Goal: Transaction & Acquisition: Purchase product/service

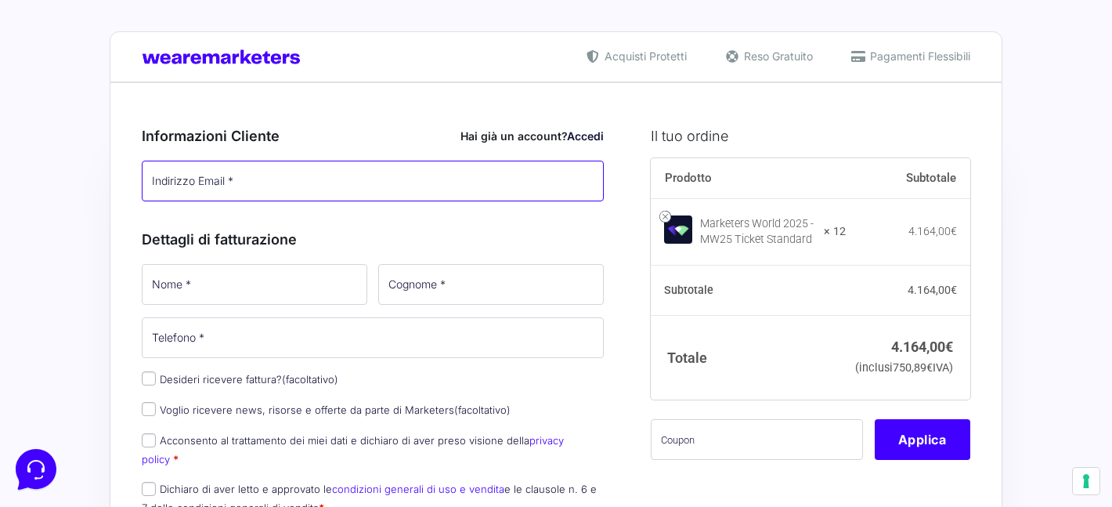
click at [362, 186] on input "Indirizzo Email *" at bounding box center [373, 181] width 462 height 41
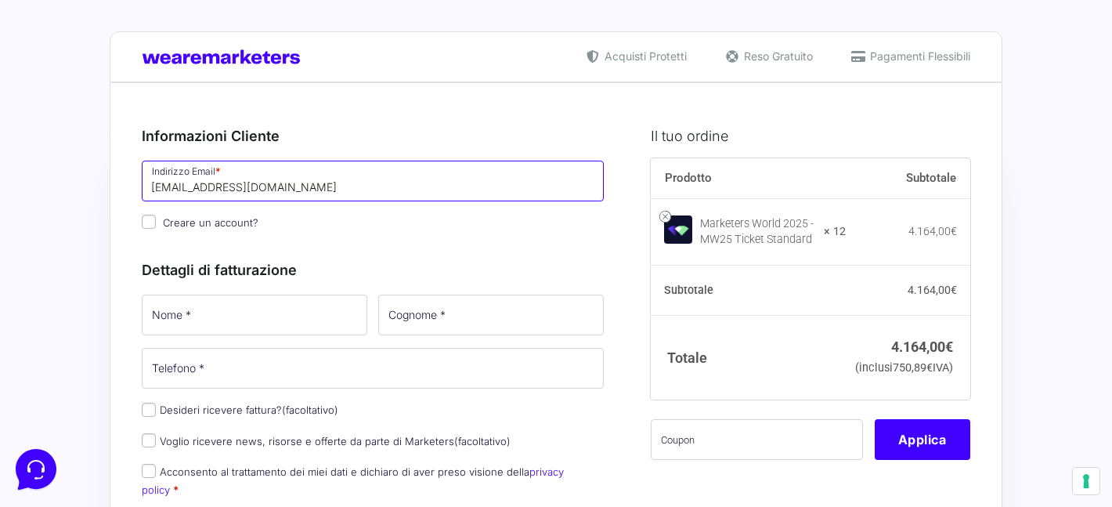
type input "[EMAIL_ADDRESS][DOMAIN_NAME]"
click at [569, 219] on p "Creare un account?" at bounding box center [372, 222] width 473 height 23
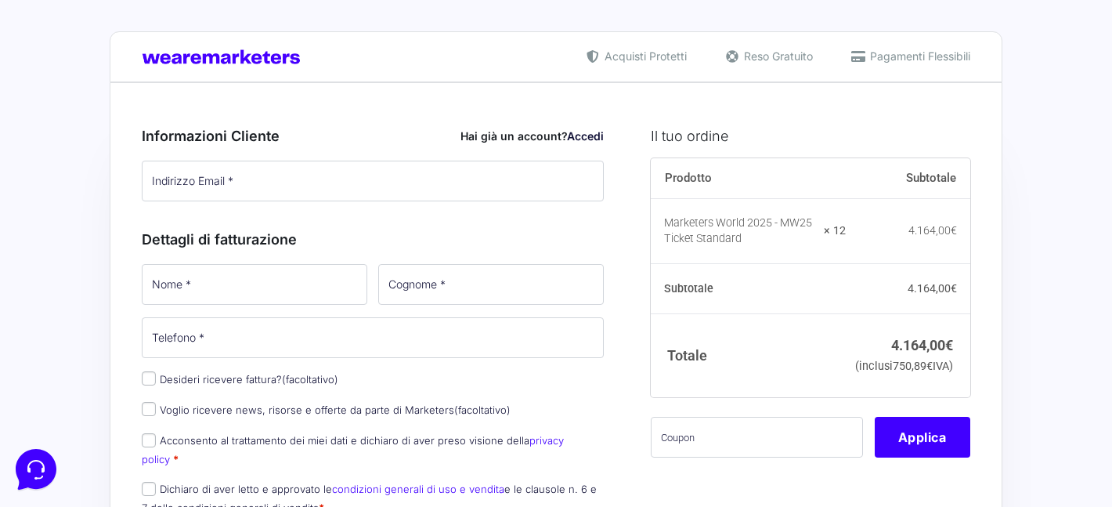
type input "[EMAIL_ADDRESS][DOMAIN_NAME]"
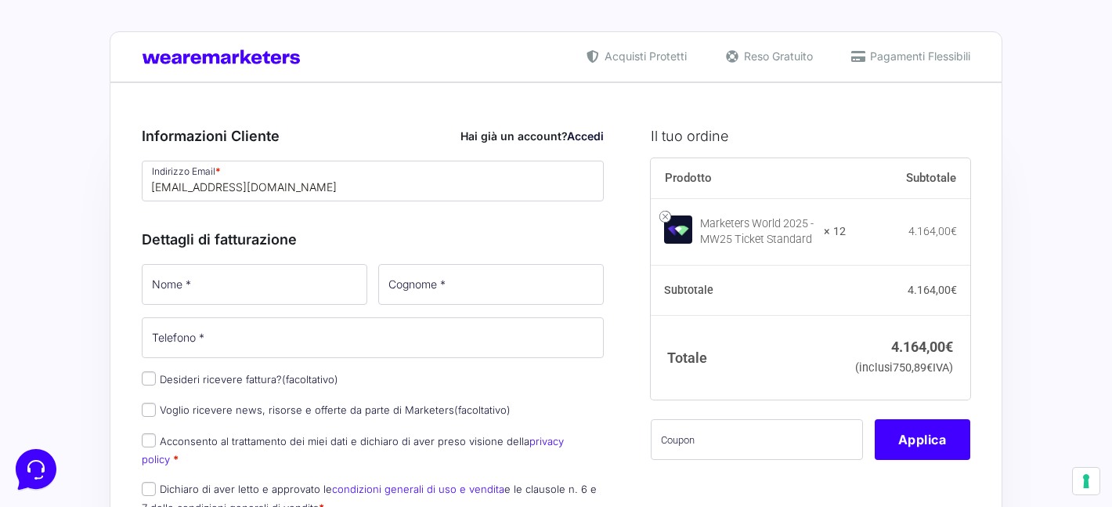
click at [589, 135] on link "Accedi" at bounding box center [585, 135] width 37 height 13
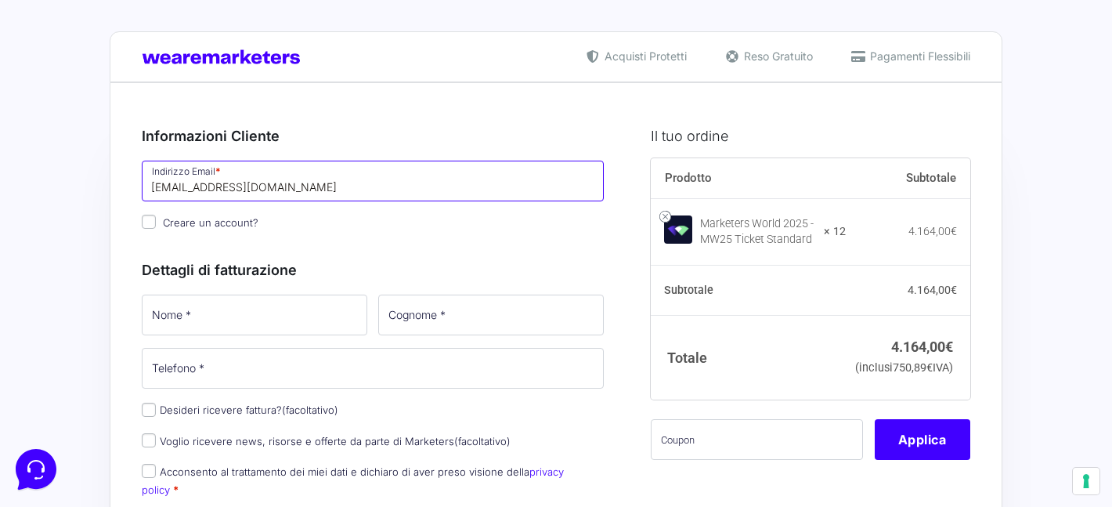
click at [436, 197] on input "[EMAIL_ADDRESS][DOMAIN_NAME]" at bounding box center [373, 181] width 462 height 41
click at [419, 228] on p "Creare un account?" at bounding box center [372, 222] width 473 height 23
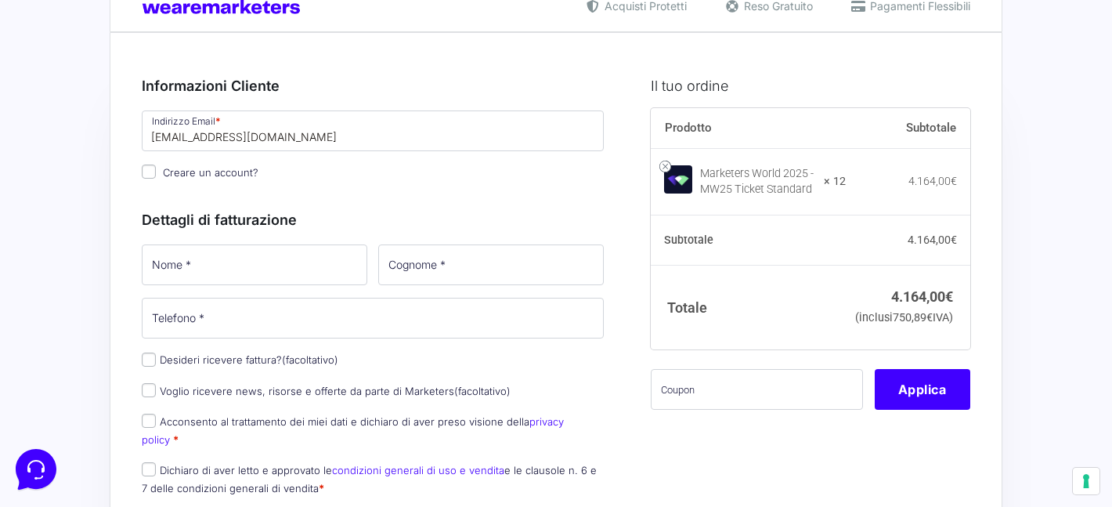
scroll to position [114, 0]
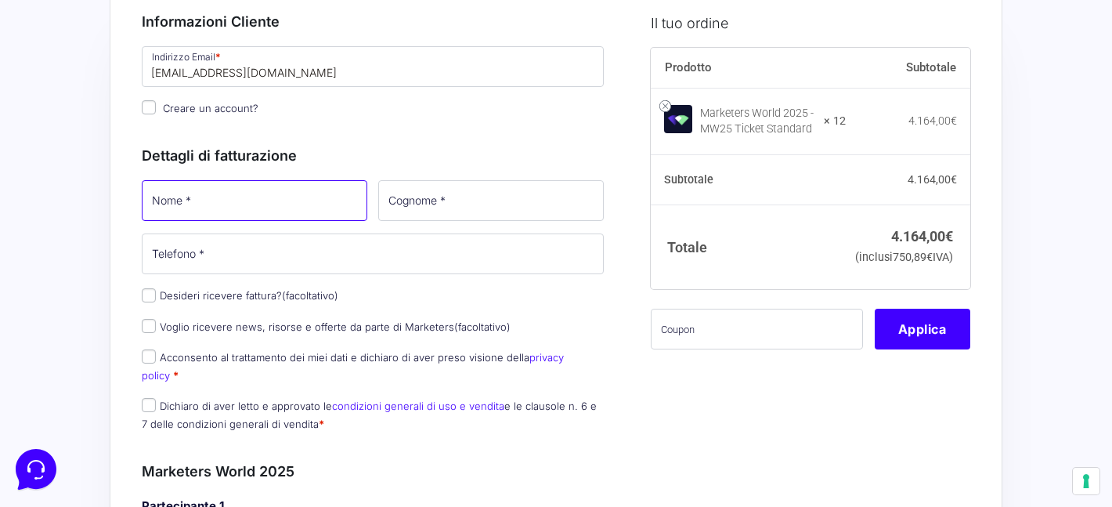
click at [327, 210] on input "Nome *" at bounding box center [255, 200] width 226 height 41
type input "[PERSON_NAME]"
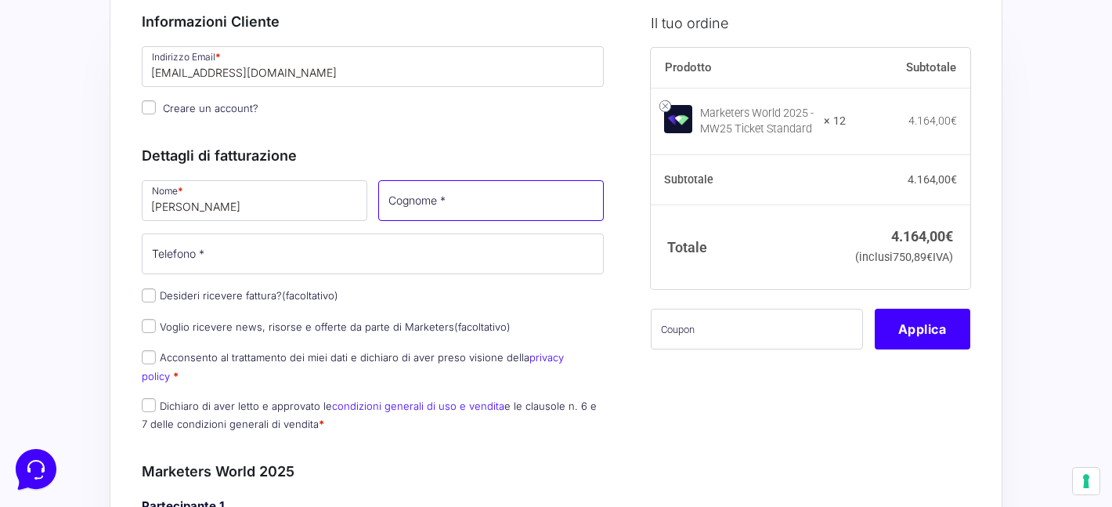
click at [521, 197] on input "Cognome *" at bounding box center [491, 200] width 226 height 41
type input "Cavina"
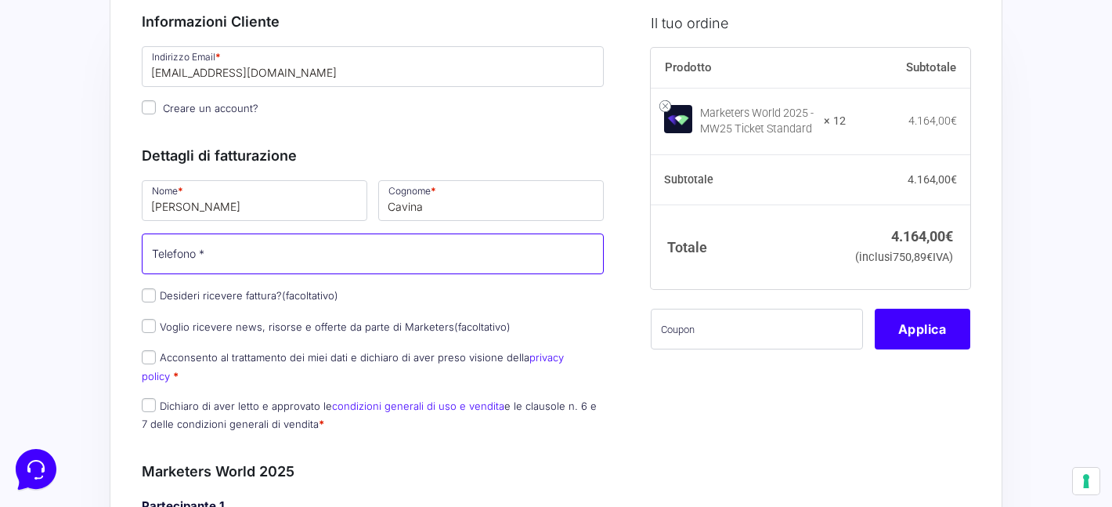
click at [365, 255] on input "Telefono *" at bounding box center [373, 253] width 462 height 41
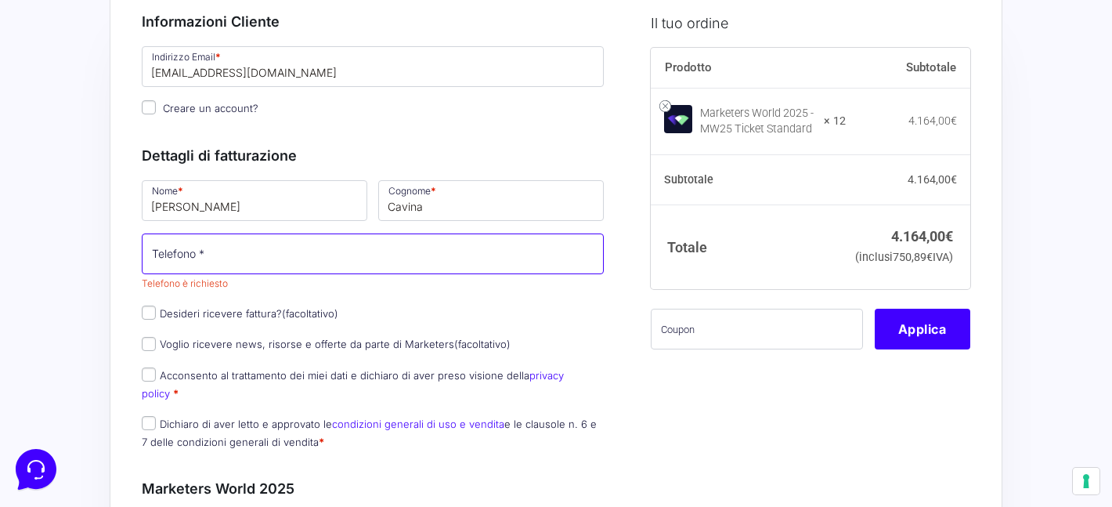
click at [352, 254] on input "Telefono *" at bounding box center [373, 253] width 462 height 41
paste input "[PHONE_NUMBER]"
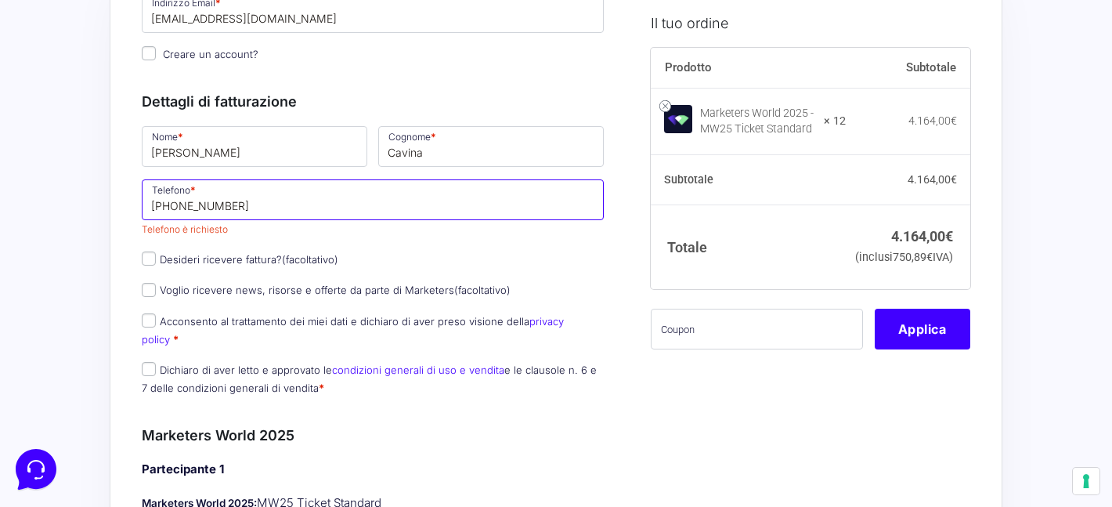
scroll to position [173, 0]
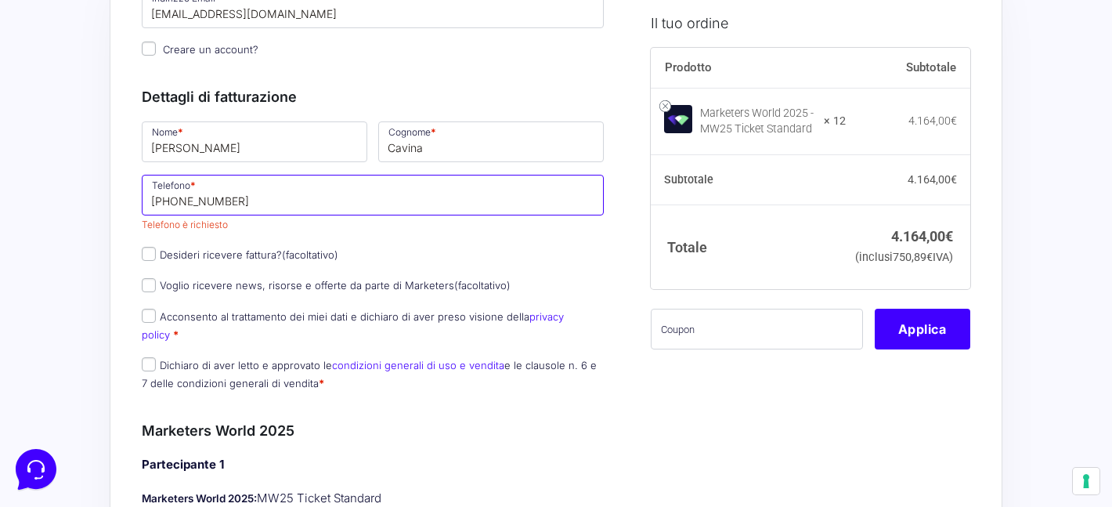
type input "[PHONE_NUMBER]"
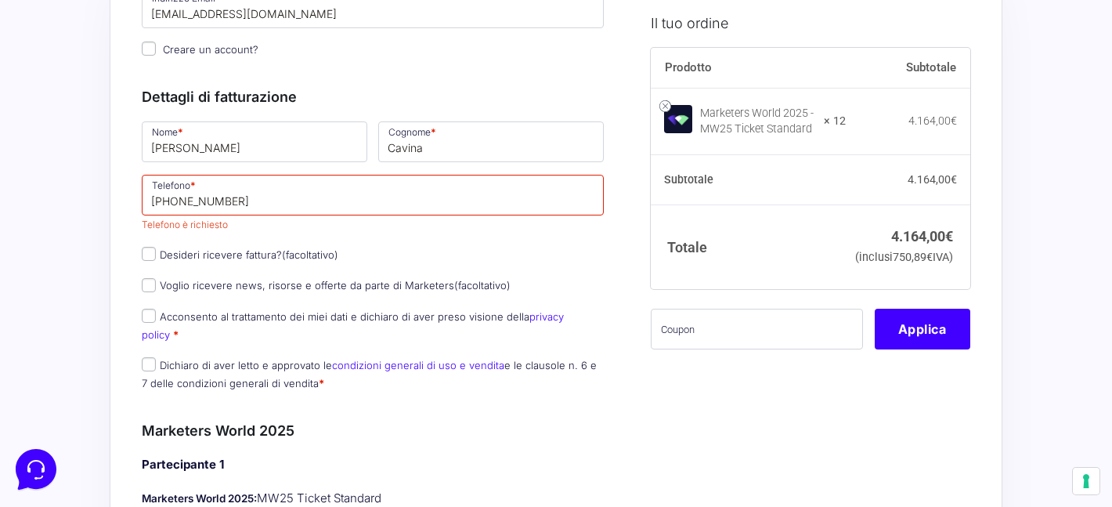
click at [350, 239] on div "Nome * [PERSON_NAME] * Cavina Telefono * [PHONE_NUMBER] Telefono è richiesto De…" at bounding box center [372, 260] width 473 height 283
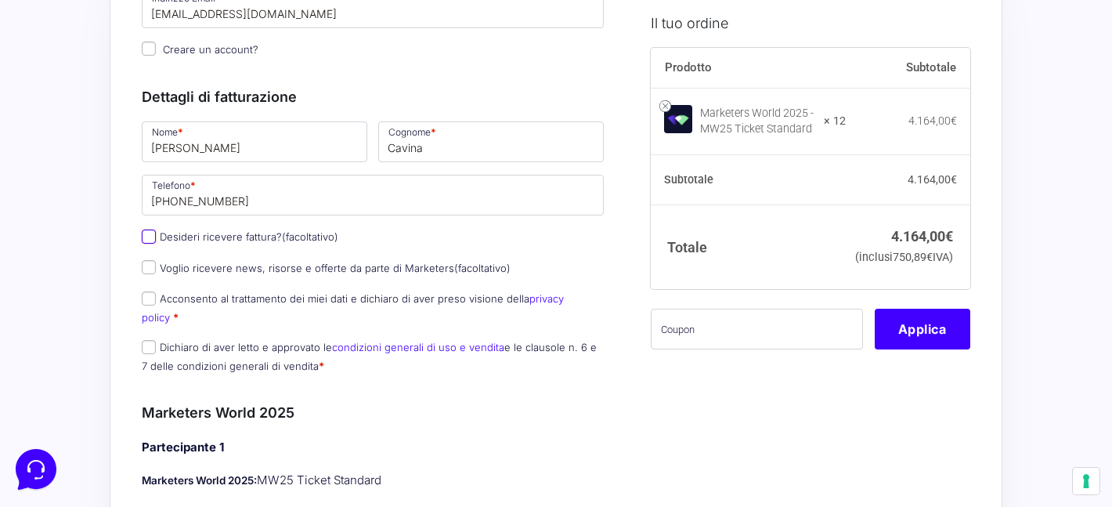
click at [150, 238] on input "Desideri ricevere fattura? (facoltativo)" at bounding box center [149, 236] width 14 height 14
checkbox input "true"
select select "IT"
type input "0000000"
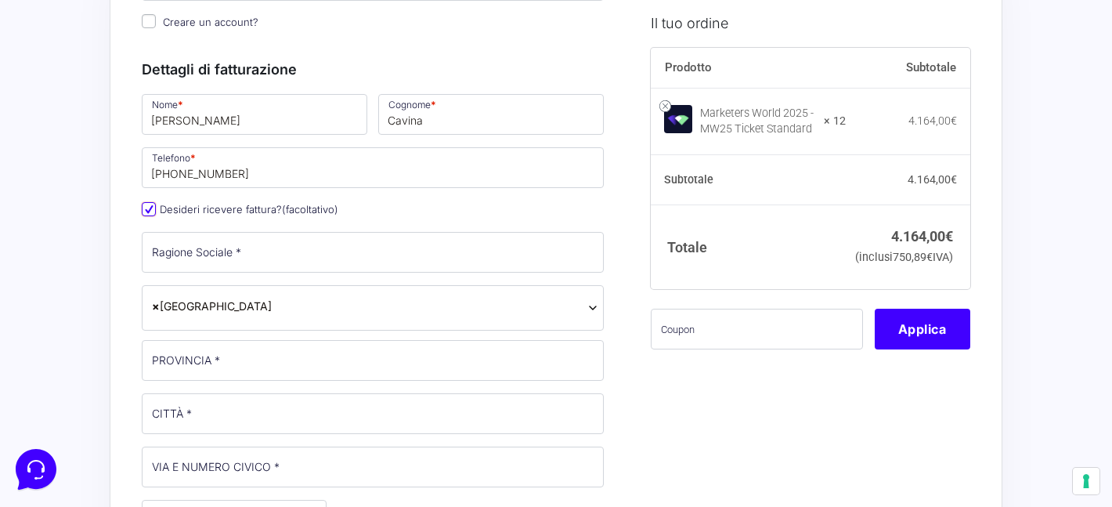
scroll to position [225, 0]
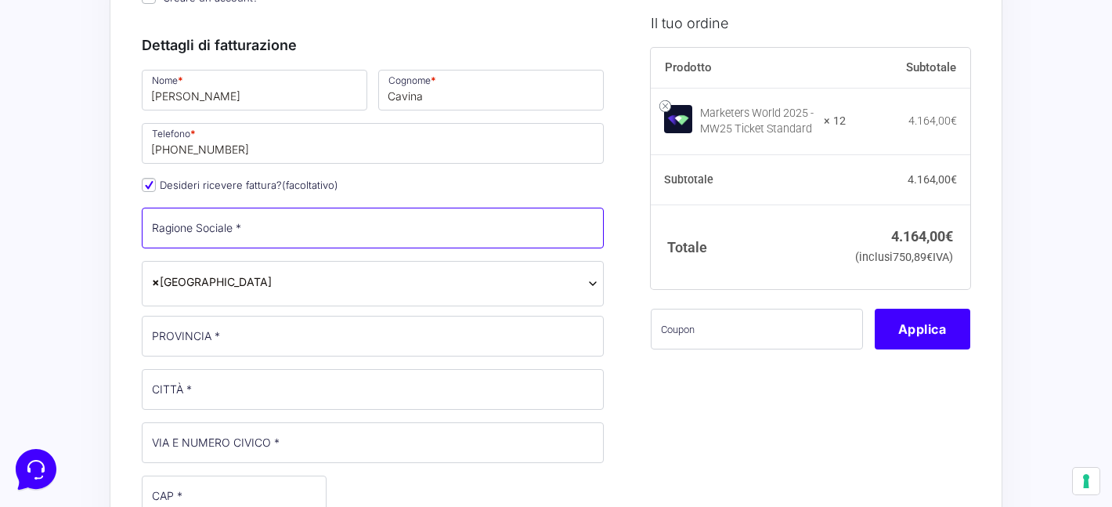
click at [200, 235] on input "Ragione Sociale *" at bounding box center [373, 228] width 462 height 41
type input "AF S.R.L."
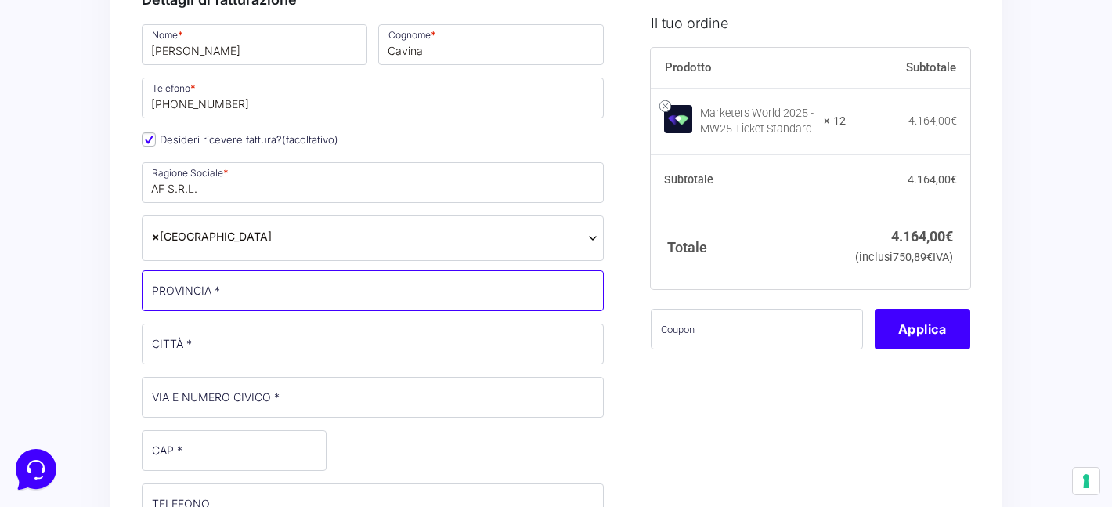
click at [249, 292] on input "PROVINCIA *" at bounding box center [373, 290] width 462 height 41
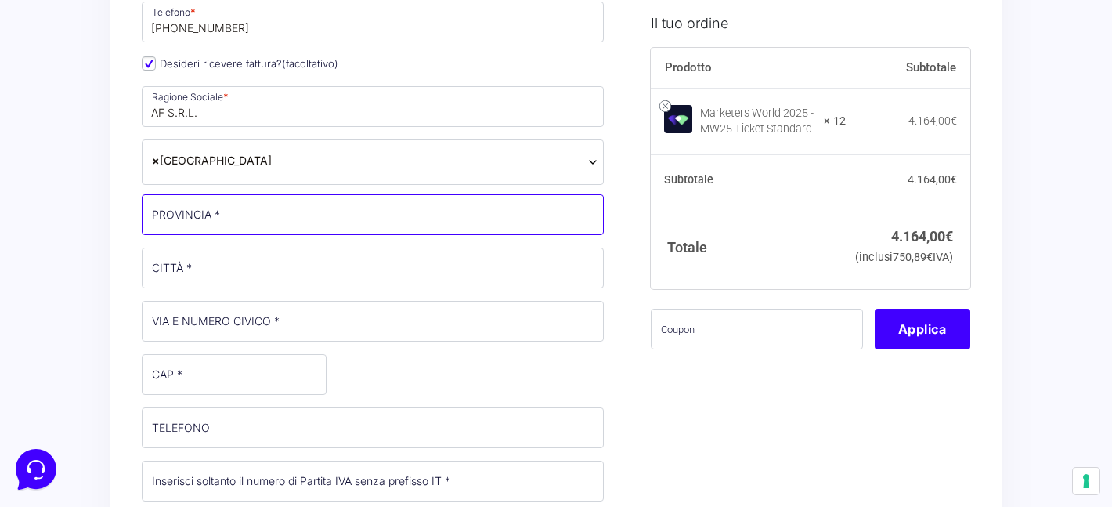
scroll to position [347, 0]
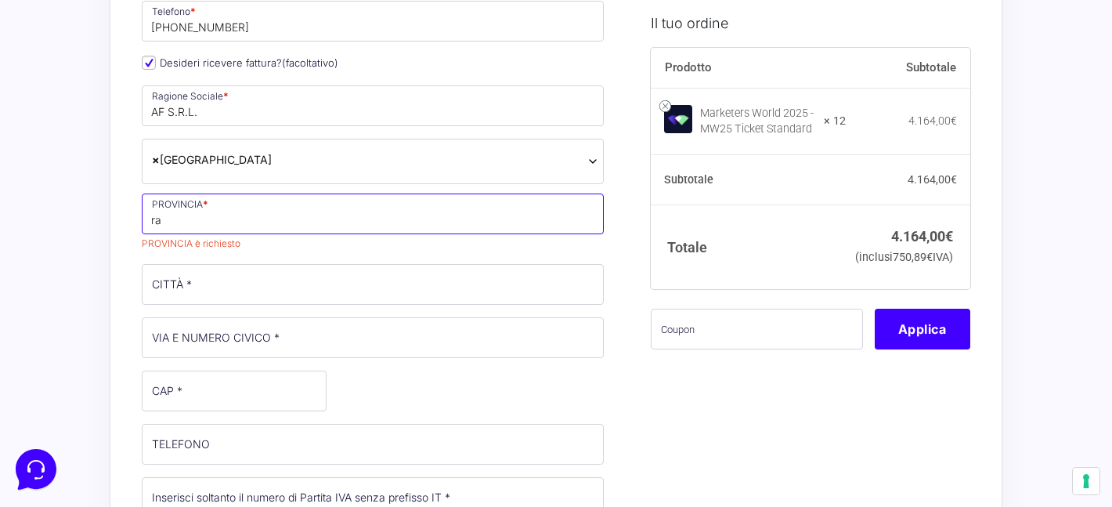
type input "r"
type input "[GEOGRAPHIC_DATA]"
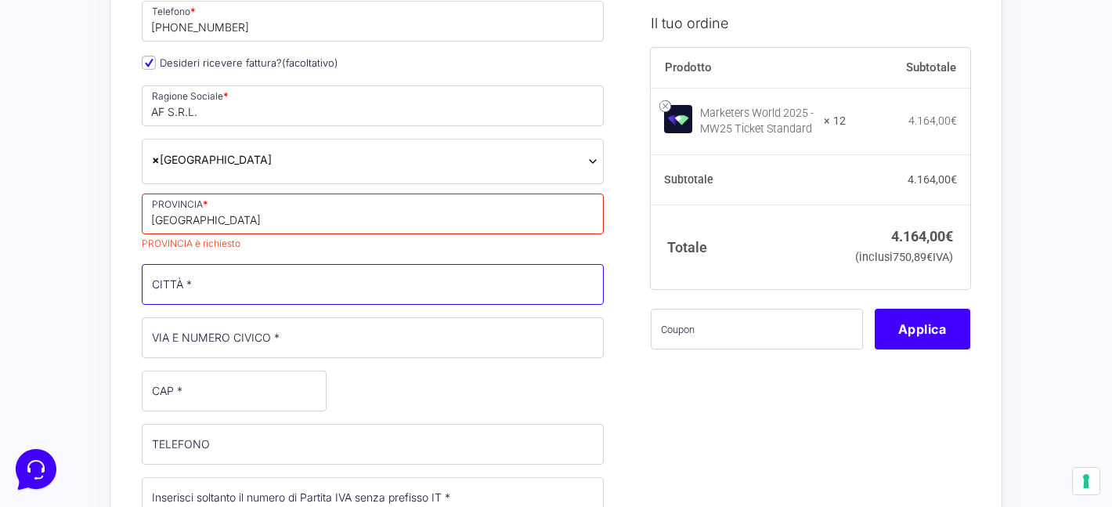
click at [267, 282] on input "CITTÀ *" at bounding box center [373, 284] width 462 height 41
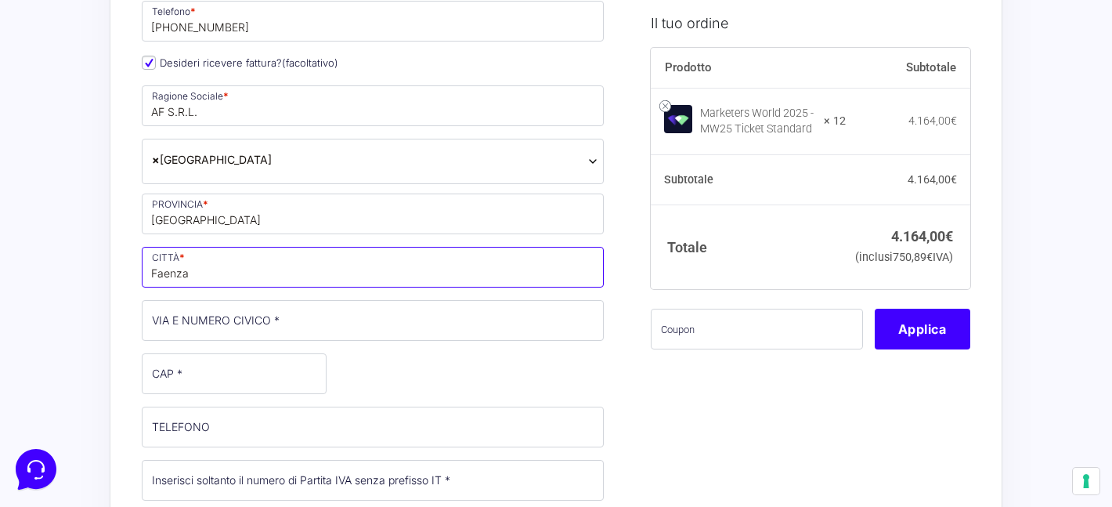
type input "Faenza"
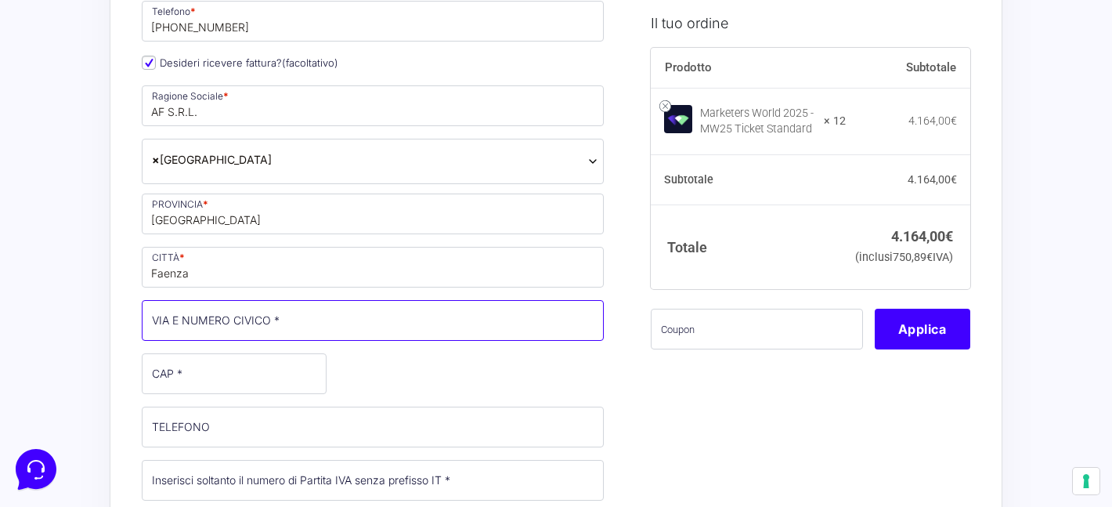
click at [231, 320] on input "VIA E NUMERO CIVICO *" at bounding box center [373, 320] width 462 height 41
type input "[STREET_ADDRESS]"
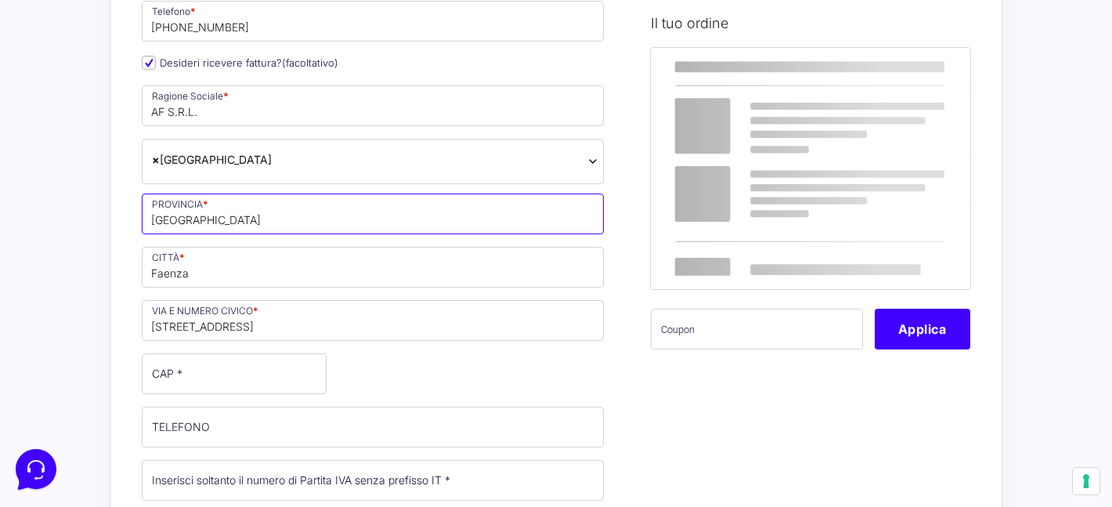
click at [215, 222] on input "[GEOGRAPHIC_DATA]" at bounding box center [373, 213] width 462 height 41
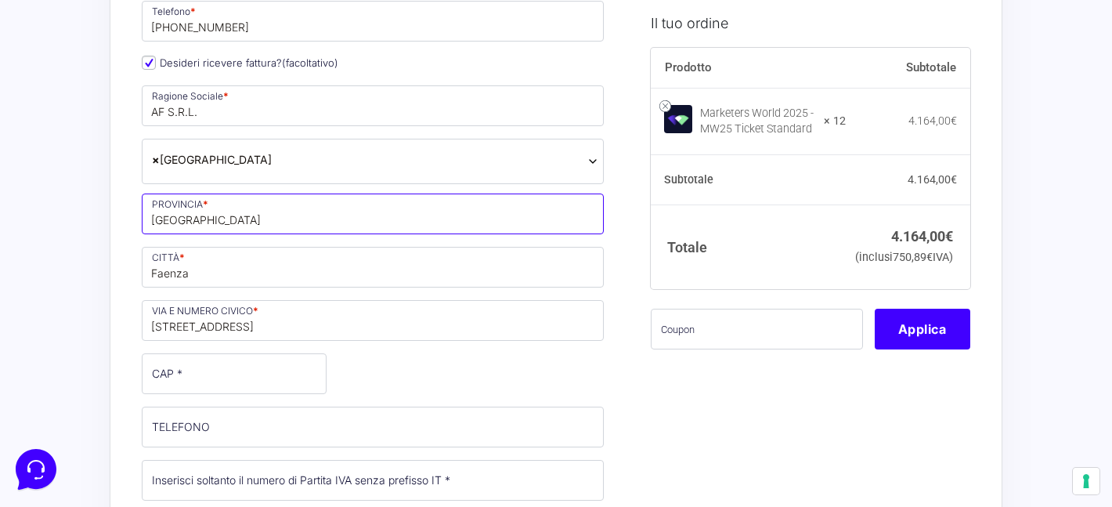
click at [215, 222] on input "[GEOGRAPHIC_DATA]" at bounding box center [373, 213] width 462 height 41
type input "[GEOGRAPHIC_DATA]"
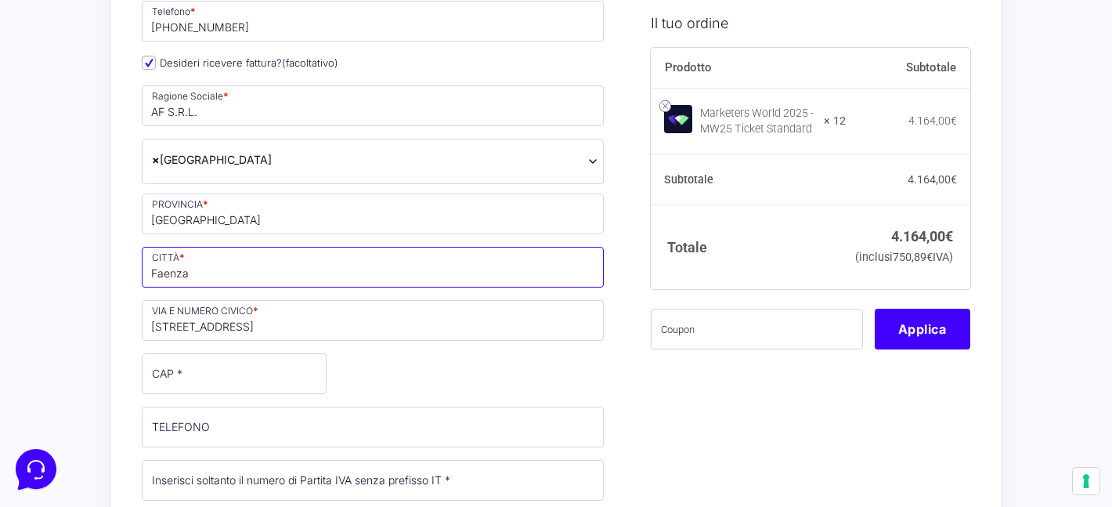
click at [222, 276] on input "Faenza" at bounding box center [373, 267] width 462 height 41
type input "FAENZA"
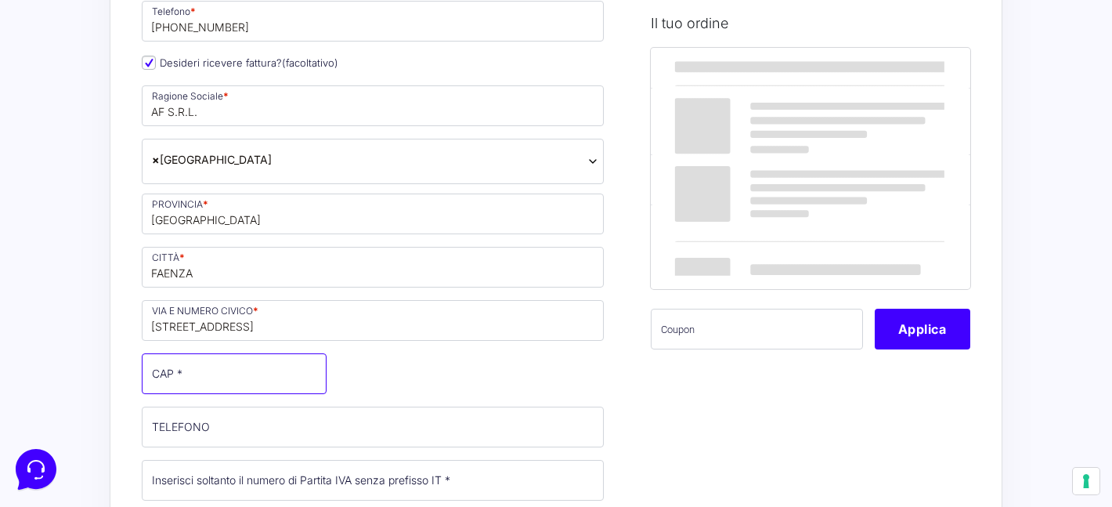
click at [208, 377] on input "CAP *" at bounding box center [234, 373] width 185 height 41
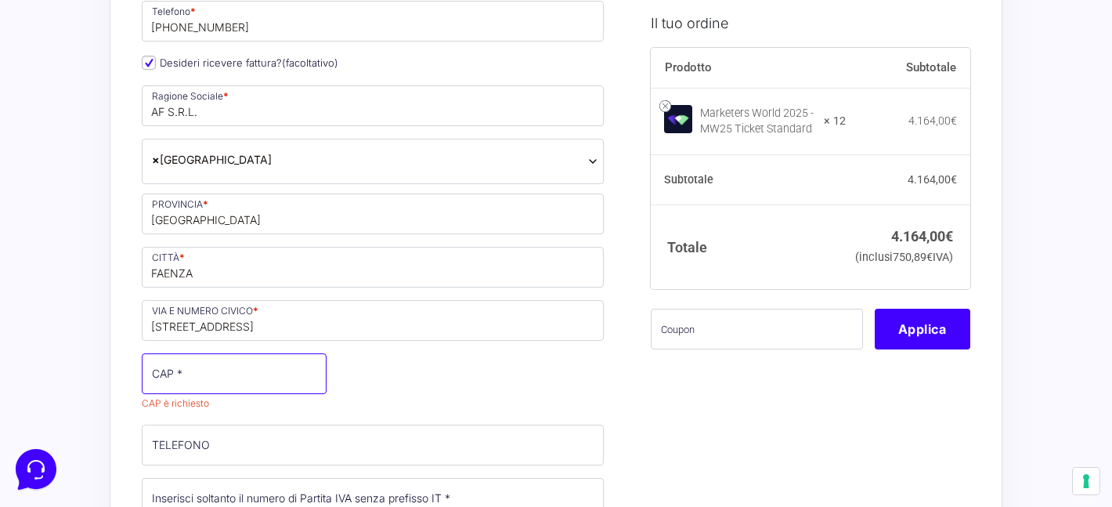
click at [212, 378] on input "CAP *" at bounding box center [234, 373] width 185 height 41
type input "48018"
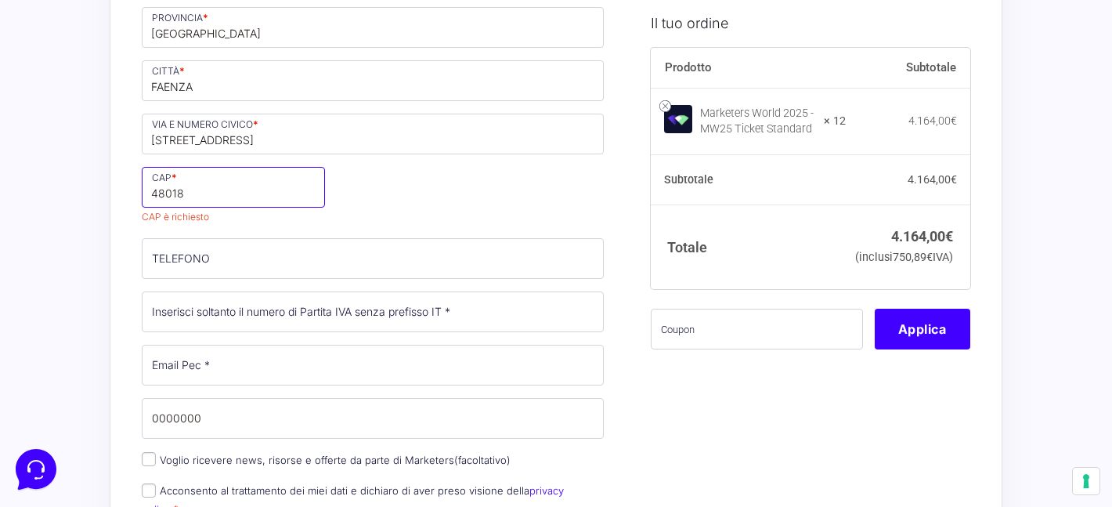
scroll to position [608, 0]
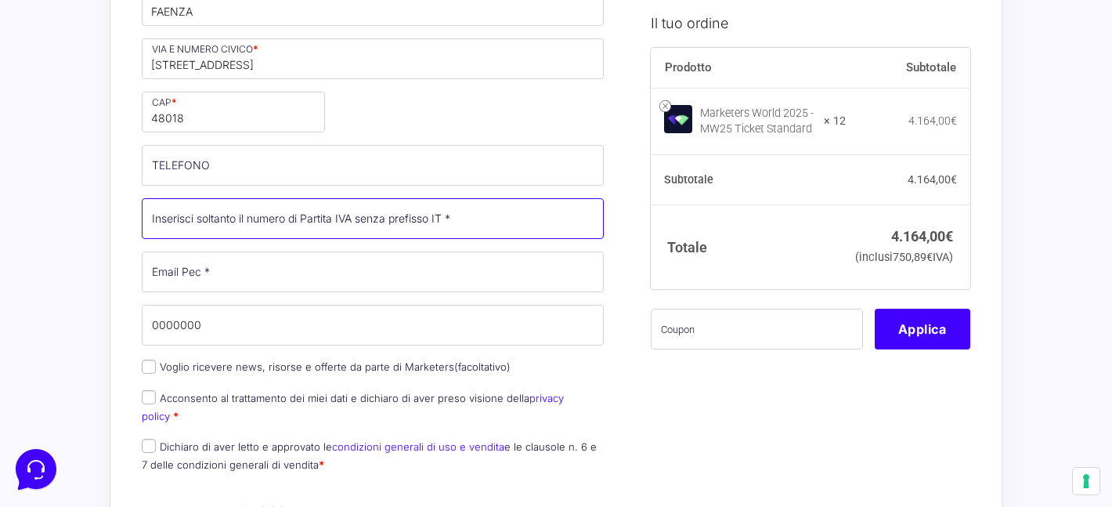
click at [237, 225] on input "Partita Iva *" at bounding box center [373, 218] width 462 height 41
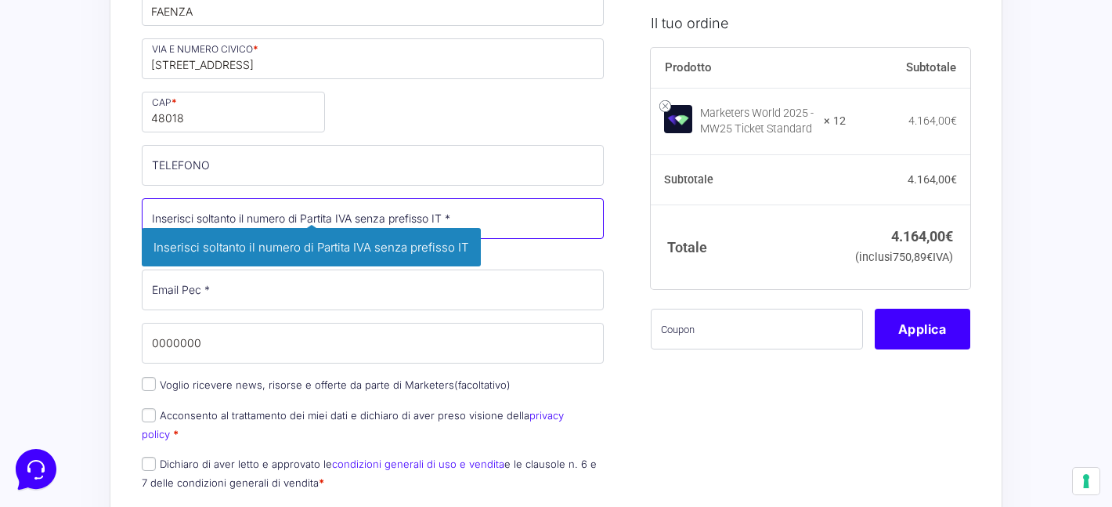
paste input "02691470393"
type input "02691470393"
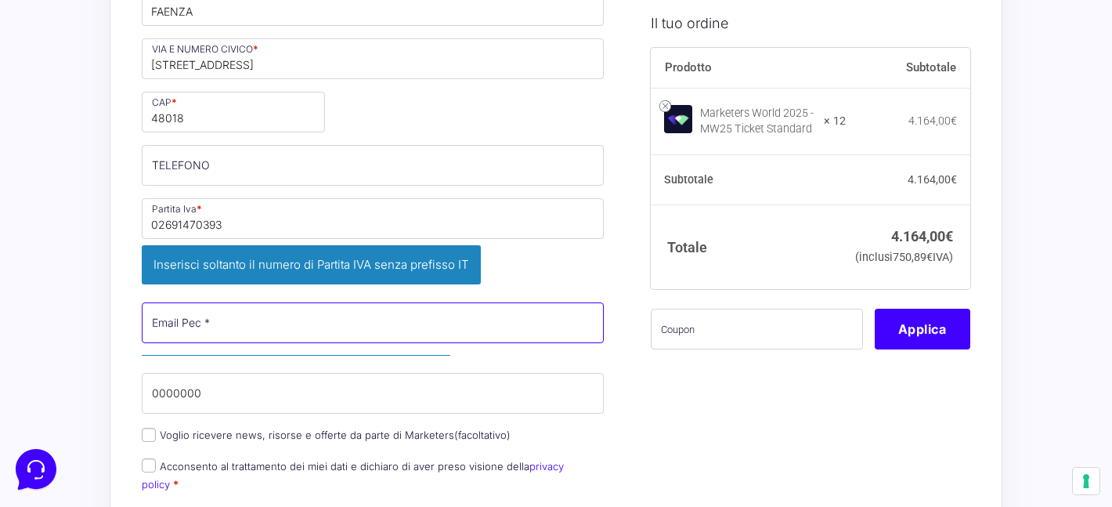
click at [243, 295] on div "Nome * [PERSON_NAME] * Cavina Telefono * [PHONE_NUMBER] Desideri ricevere fattu…" at bounding box center [372, 118] width 473 height 868
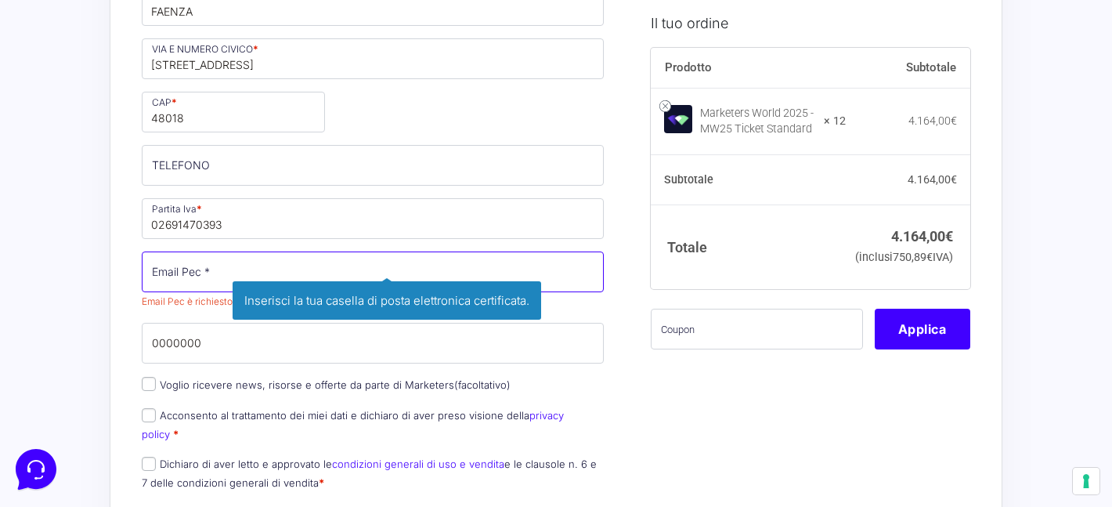
paste input "[EMAIL_ADDRESS][DOMAIN_NAME]"
type input "[EMAIL_ADDRESS][DOMAIN_NAME]"
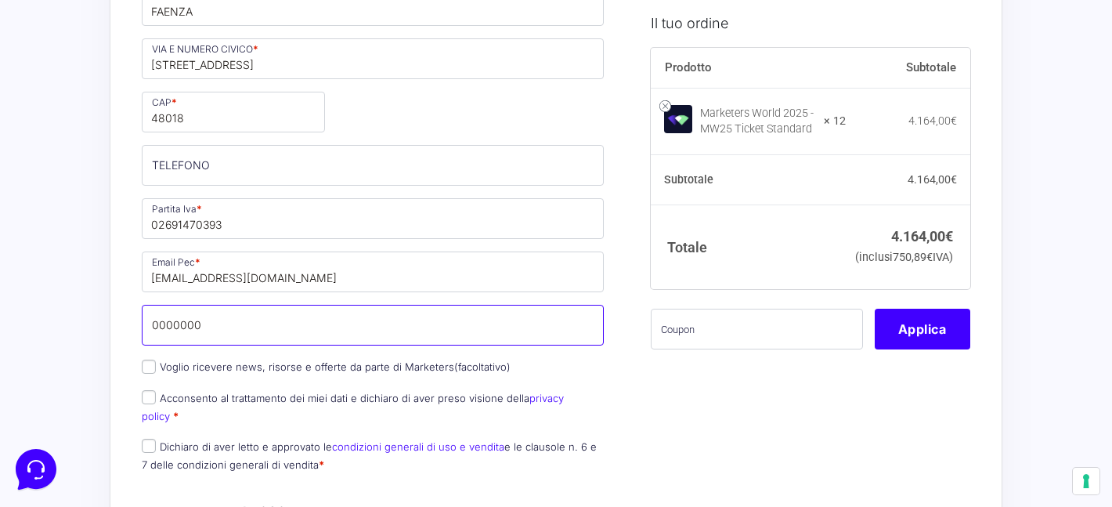
click at [294, 322] on input "0000000" at bounding box center [373, 325] width 462 height 41
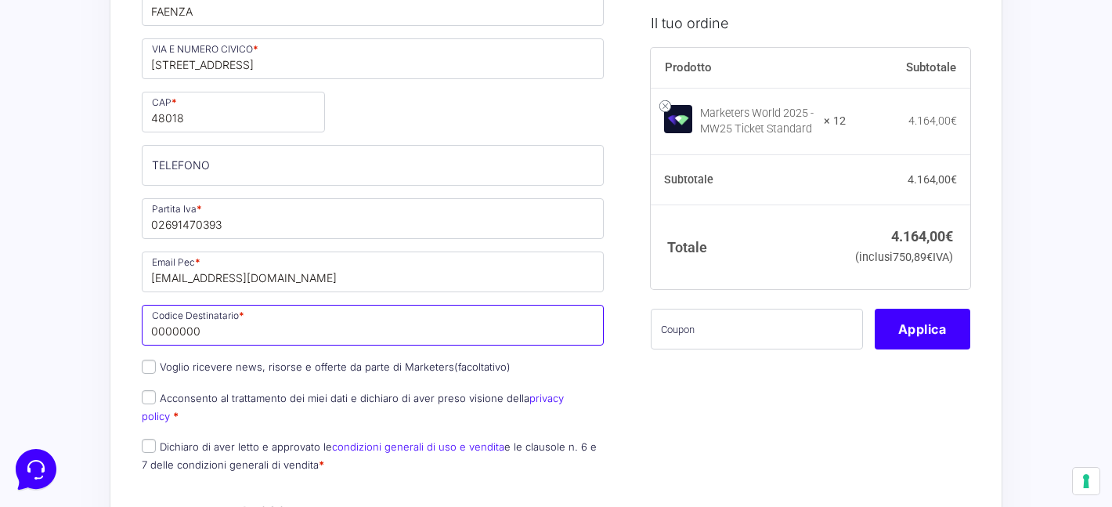
click at [252, 332] on input "0000000" at bounding box center [373, 325] width 462 height 41
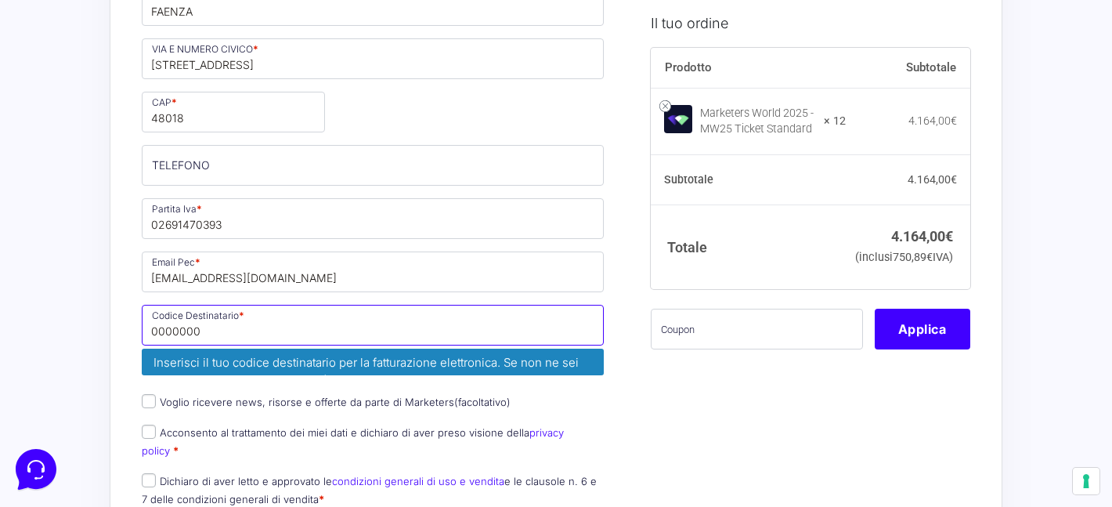
click at [252, 332] on input "0000000" at bounding box center [373, 325] width 462 height 41
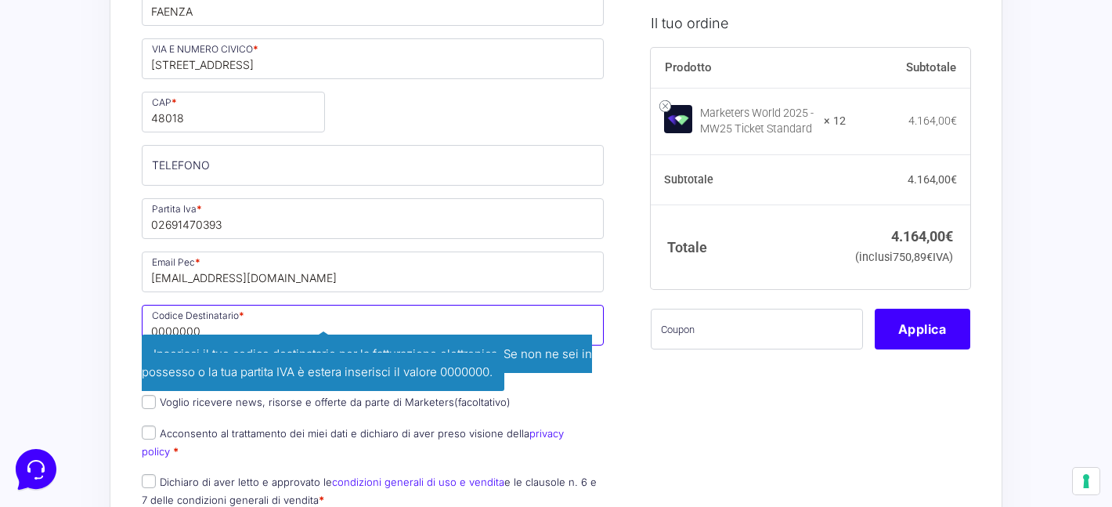
click at [252, 332] on input "0000000" at bounding box center [373, 325] width 462 height 41
type input "m"
paste input "M5UXCR1"
type input "M5UXCR1"
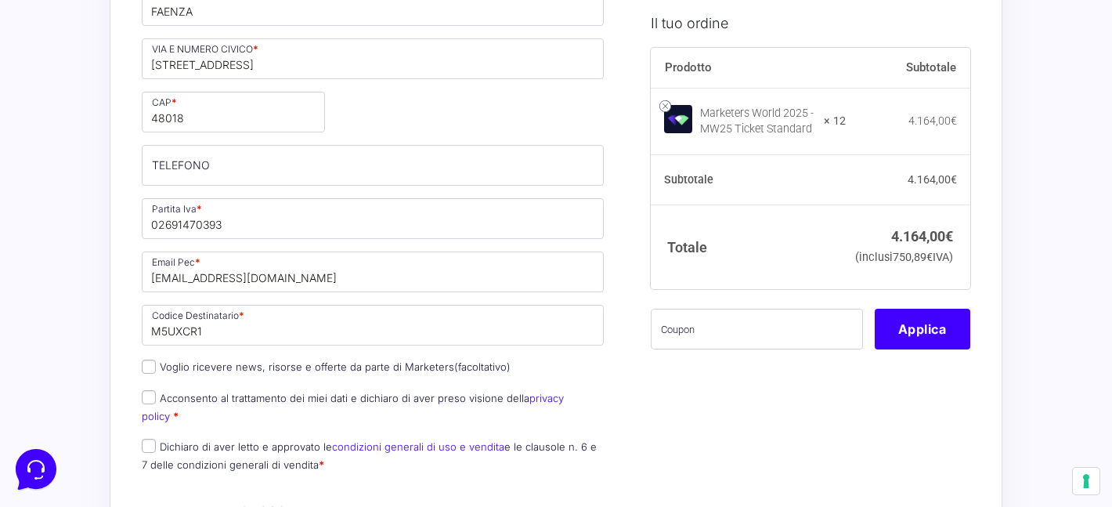
scroll to position [620, 0]
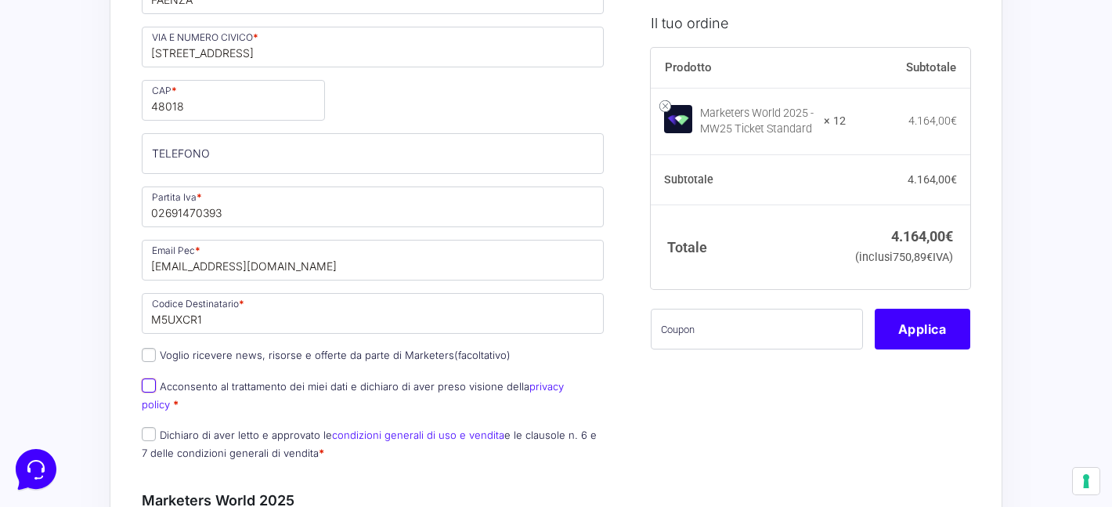
click at [142, 391] on input "Acconsento al trattamento dei miei dati e dichiaro di aver preso visione della …" at bounding box center [149, 385] width 14 height 14
checkbox input "true"
click at [148, 427] on input "Dichiaro di aver letto e approvato le condizioni generali di uso e vendita e le…" at bounding box center [149, 434] width 14 height 14
checkbox input "true"
click at [789, 346] on input "text" at bounding box center [757, 328] width 212 height 41
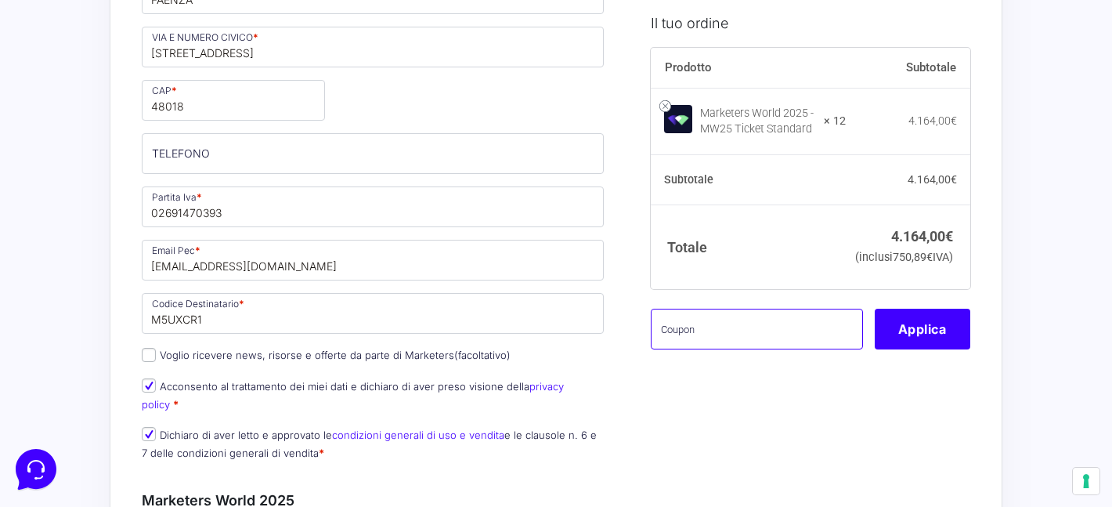
paste input "MWCavina12"
type input "MWCavina12"
click at [932, 348] on button "Applica" at bounding box center [923, 328] width 96 height 41
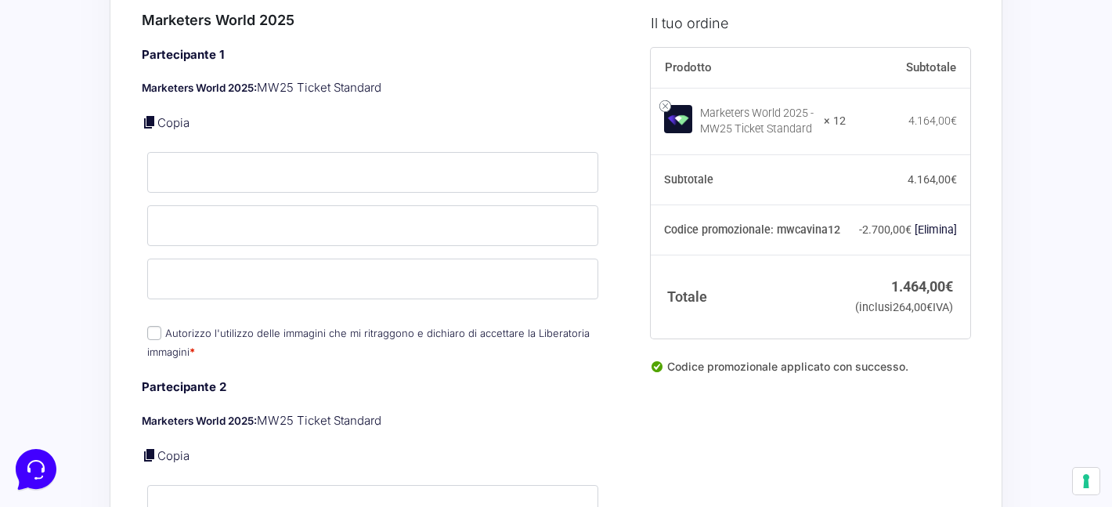
scroll to position [1092, 0]
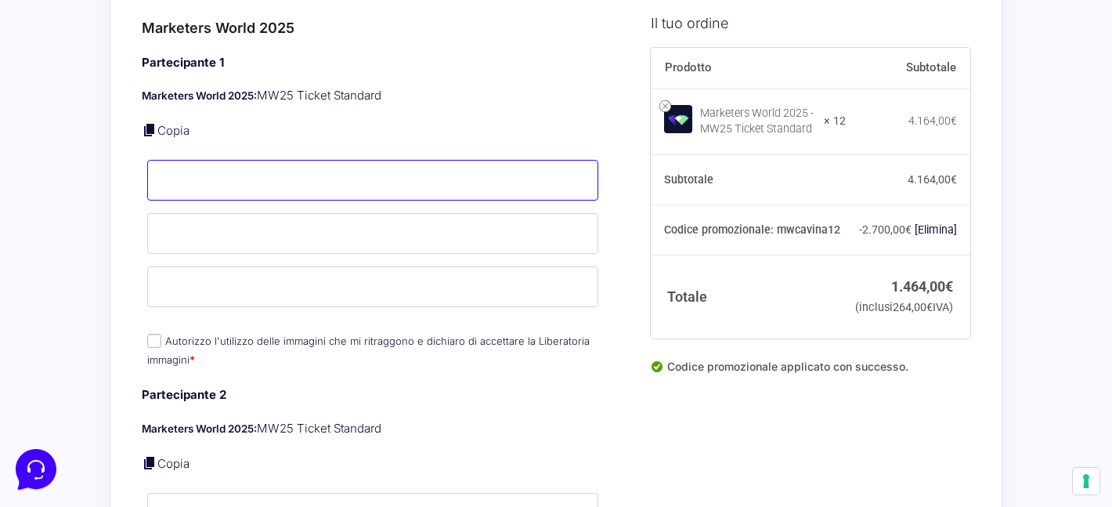
click at [283, 181] on input "Nome *" at bounding box center [372, 180] width 451 height 41
type input "Katia"
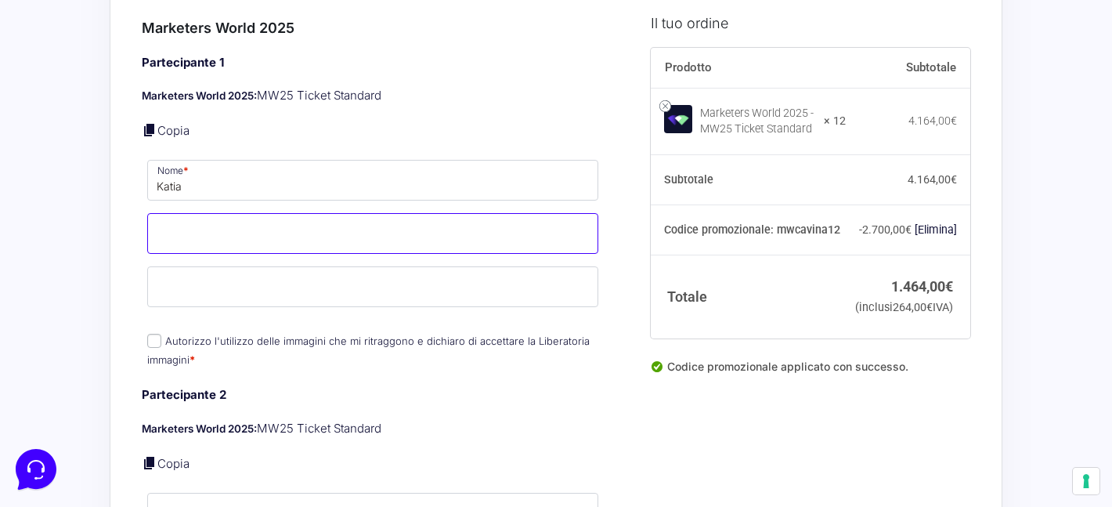
click at [274, 214] on input "Cognome *" at bounding box center [372, 233] width 451 height 41
type input "Cresevich"
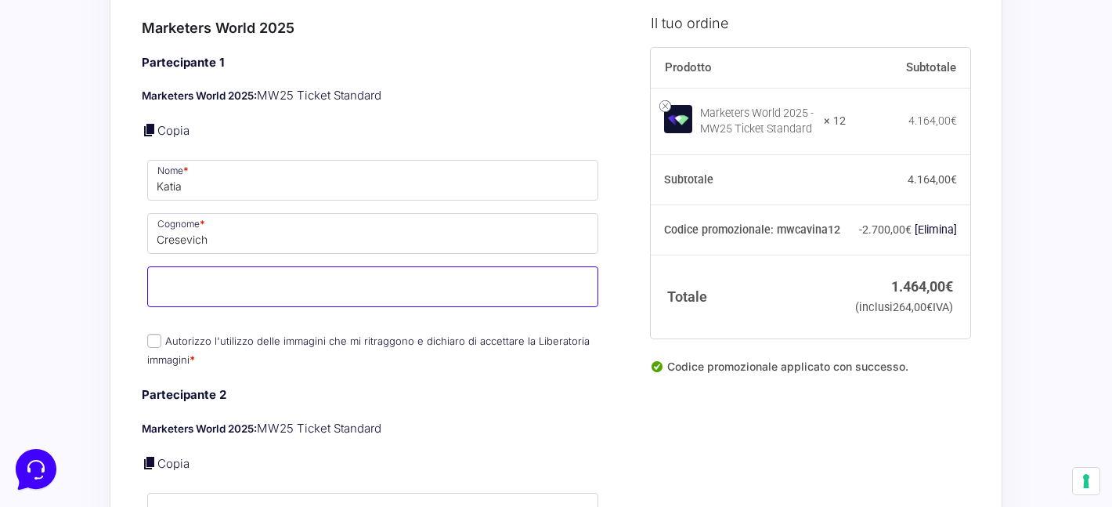
click at [261, 269] on input "Email *" at bounding box center [372, 286] width 451 height 41
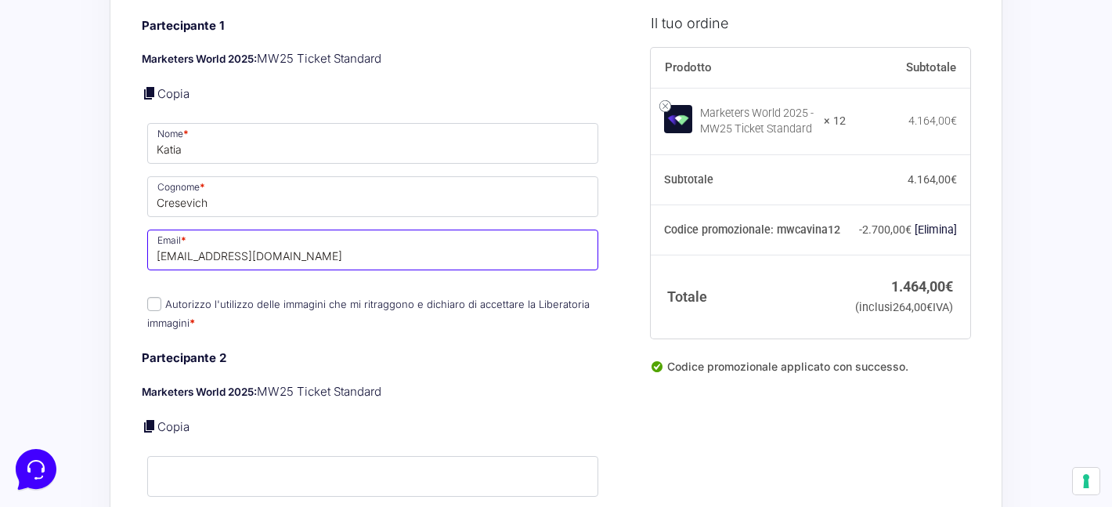
scroll to position [1138, 0]
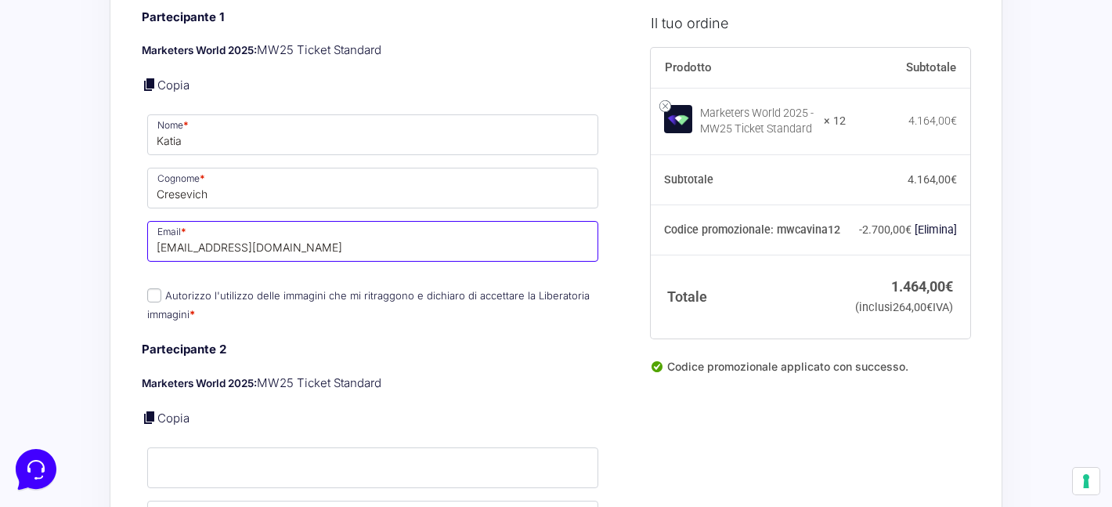
type input "[EMAIL_ADDRESS][DOMAIN_NAME]"
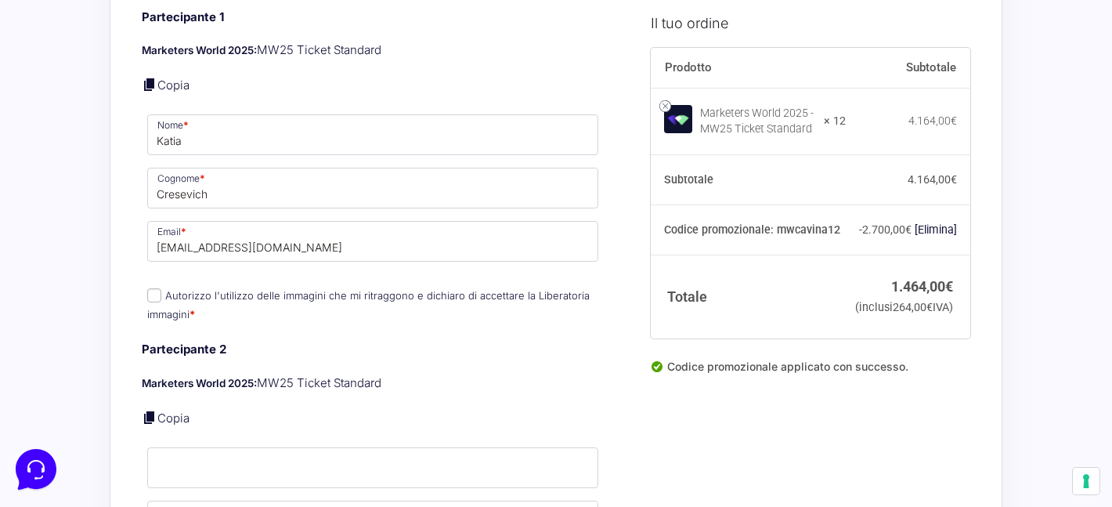
click at [161, 288] on input "Autorizzo l'utilizzo delle immagini che mi ritraggono e dichiaro di accettare l…" at bounding box center [154, 295] width 14 height 14
checkbox input "true"
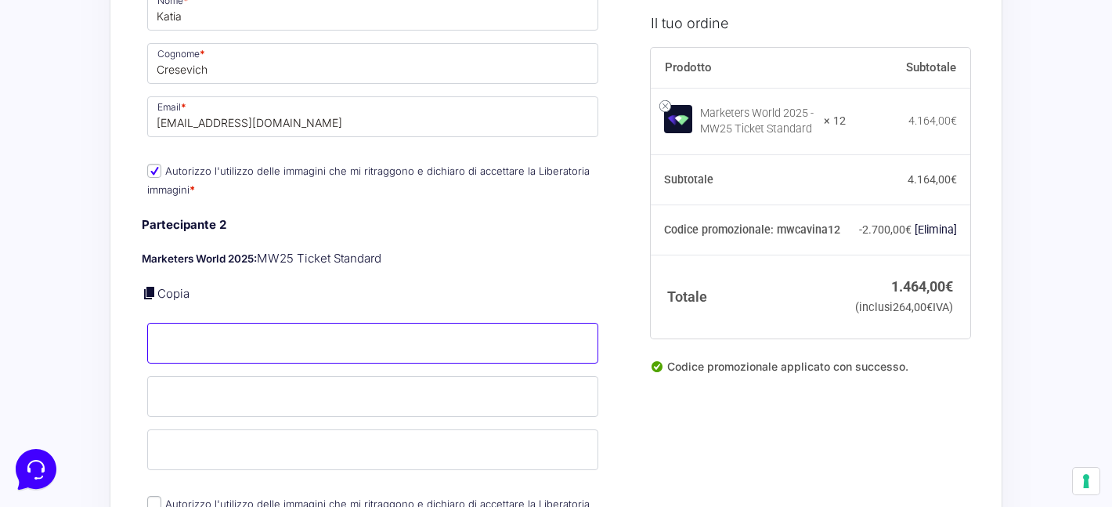
click at [206, 323] on input "Nome *" at bounding box center [372, 343] width 451 height 41
type input "[PERSON_NAME]"
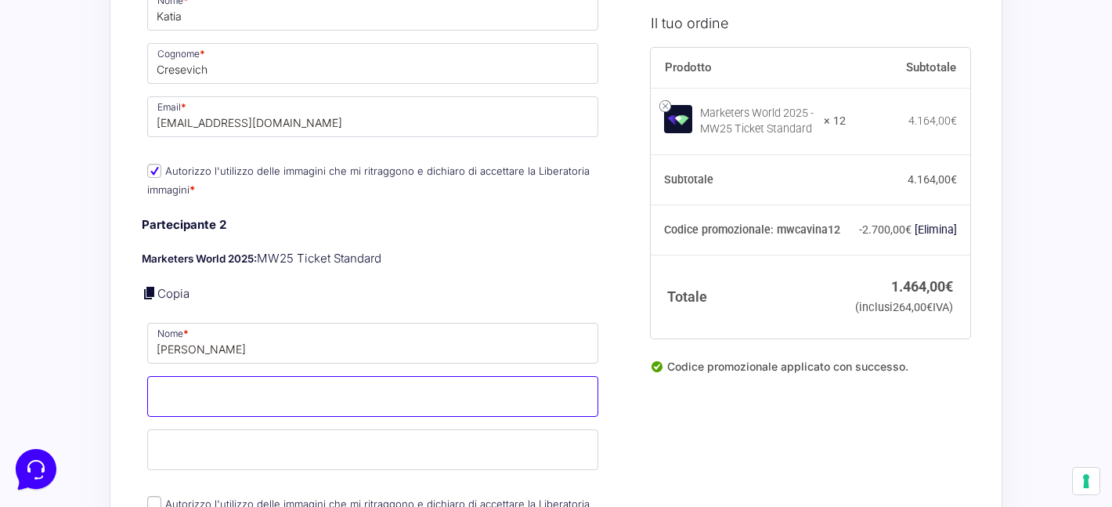
click at [210, 376] on input "Cognome *" at bounding box center [372, 396] width 451 height 41
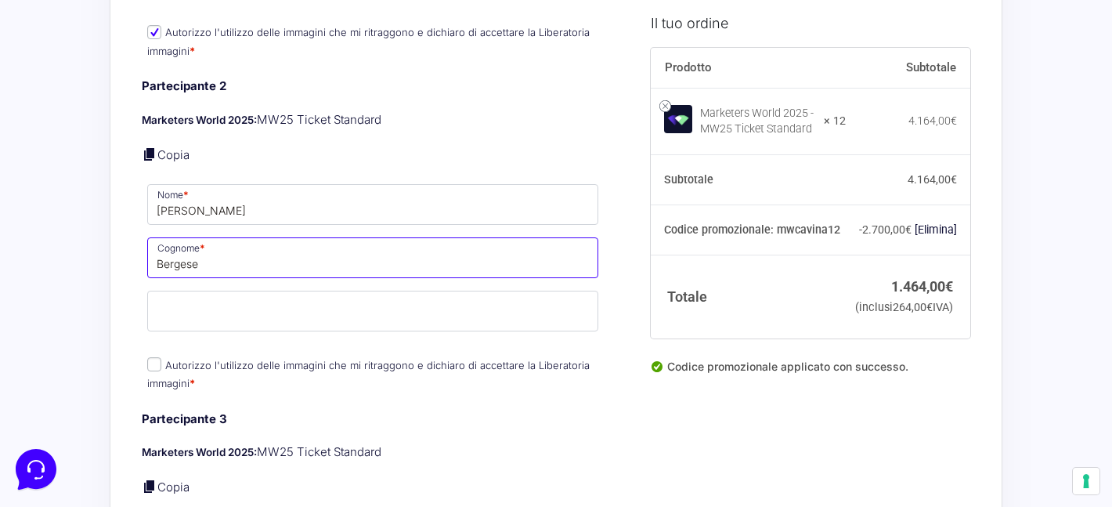
scroll to position [1441, 0]
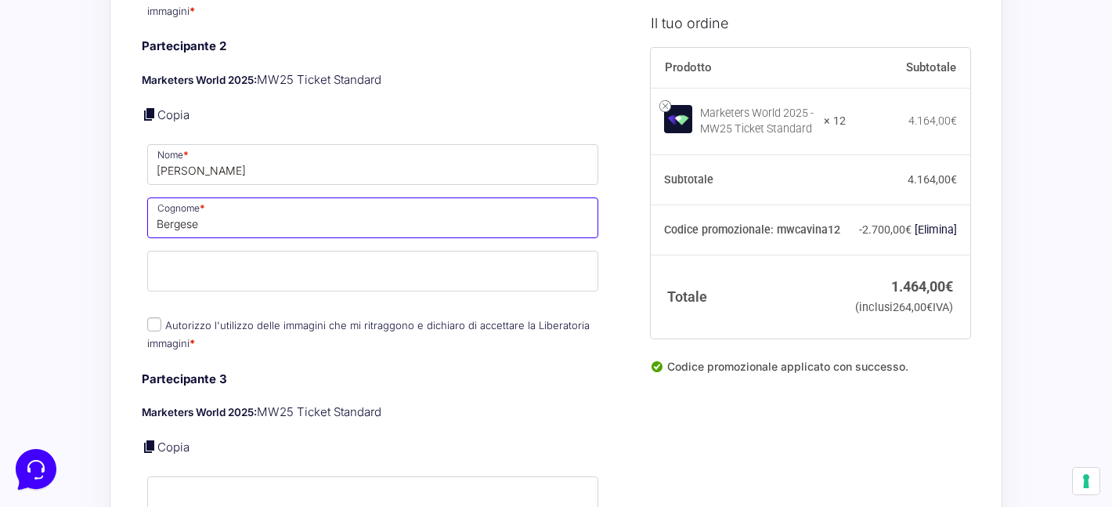
type input "Bergese"
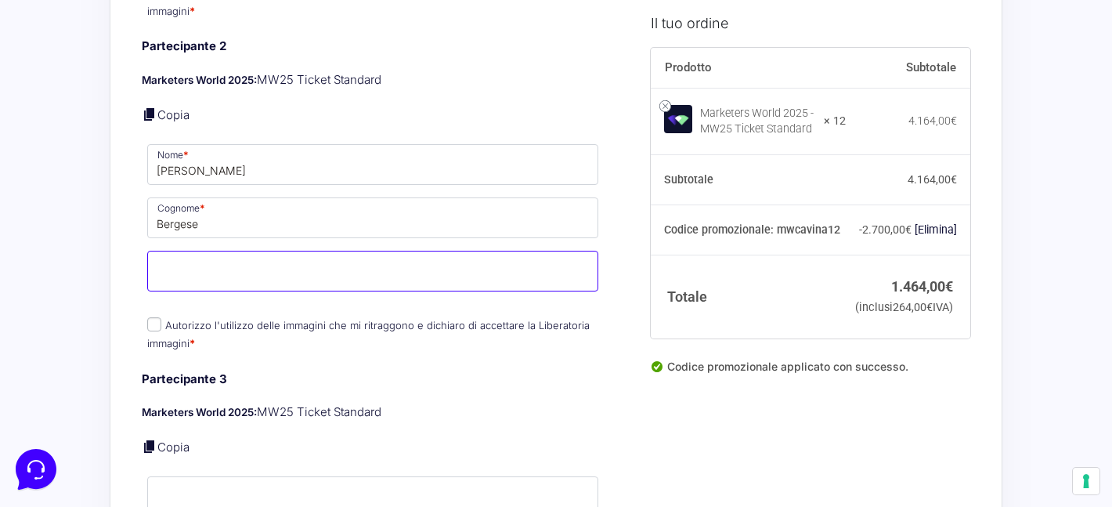
click at [202, 252] on input "Email *" at bounding box center [372, 271] width 451 height 41
paste input "[EMAIL_ADDRESS][DOMAIN_NAME]"
type input "[EMAIL_ADDRESS][DOMAIN_NAME]"
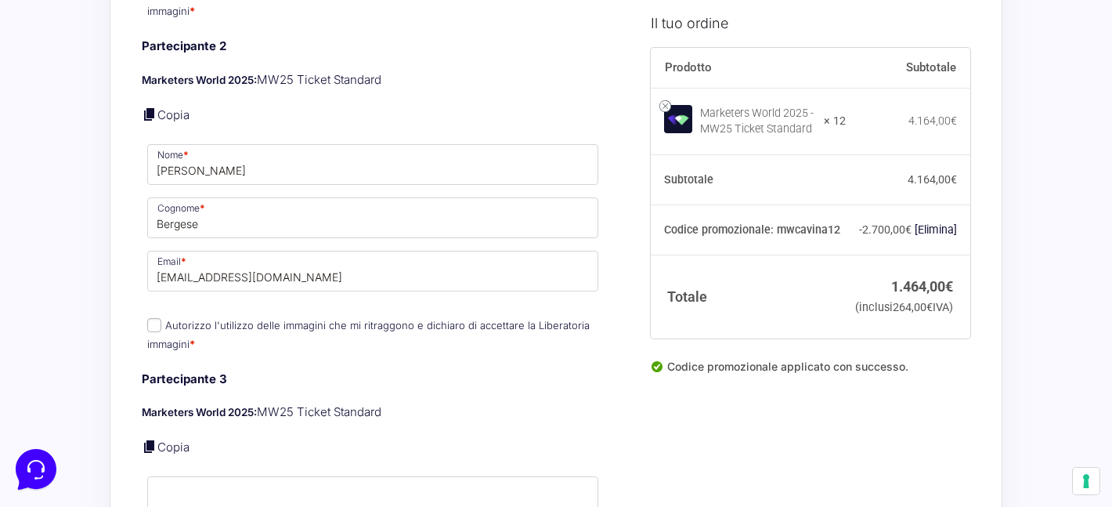
click at [153, 318] on input "Autorizzo l'utilizzo delle immagini che mi ritraggono e dichiaro di accettare l…" at bounding box center [154, 325] width 14 height 14
checkbox input "true"
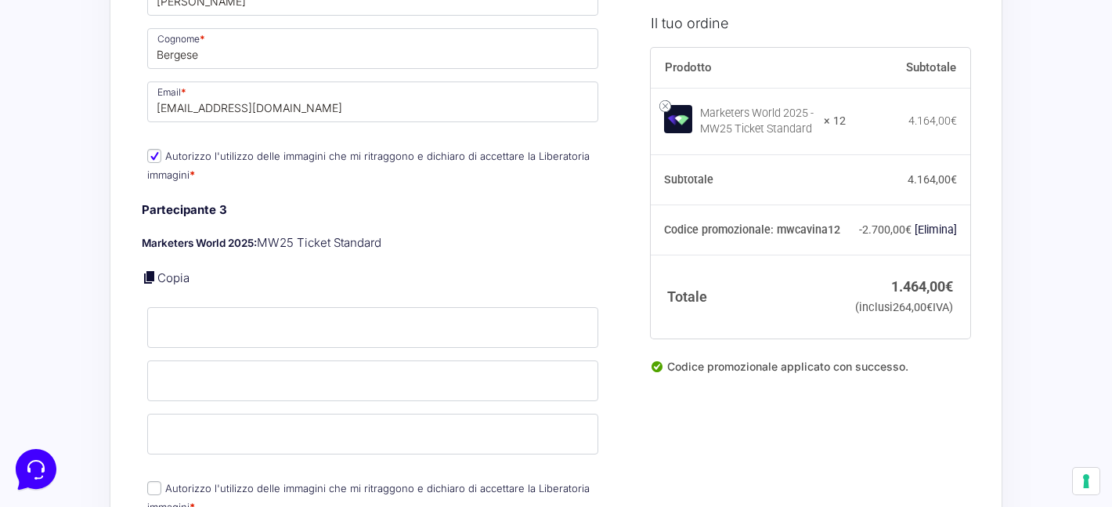
scroll to position [1666, 0]
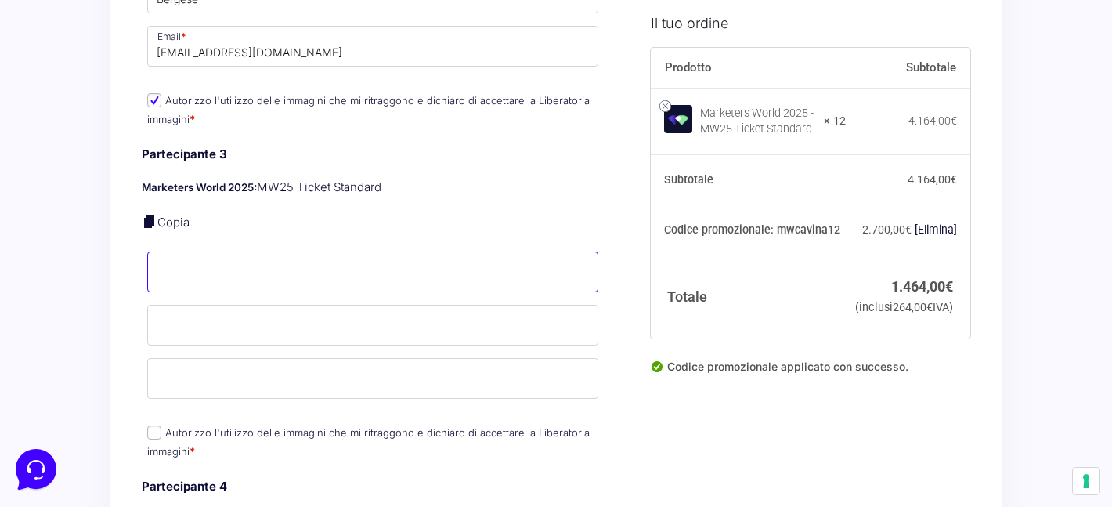
click at [258, 263] on input "Nome *" at bounding box center [372, 271] width 451 height 41
type input "Mariagrazia"
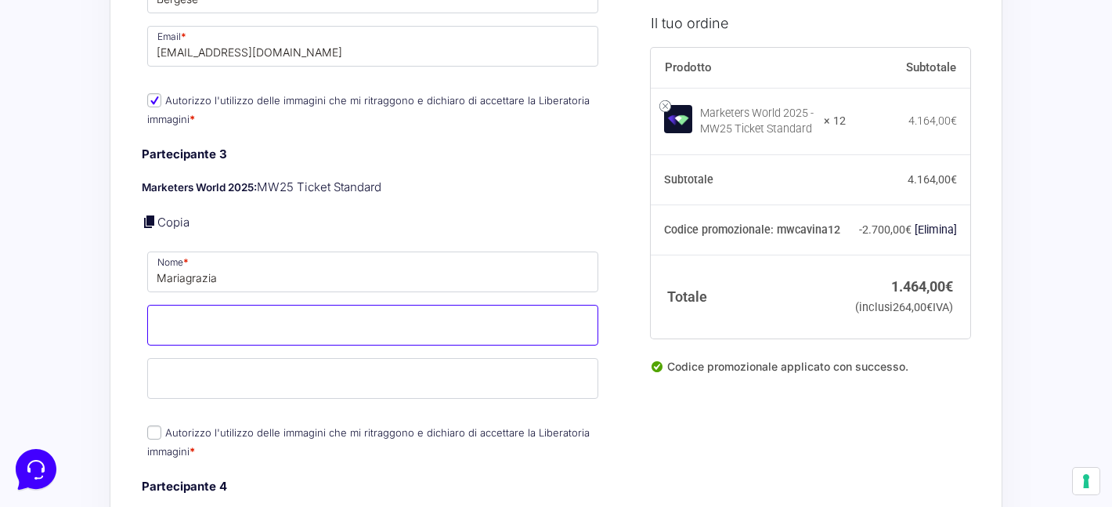
click at [242, 308] on input "Cognome *" at bounding box center [372, 325] width 451 height 41
type input "[PERSON_NAME]"
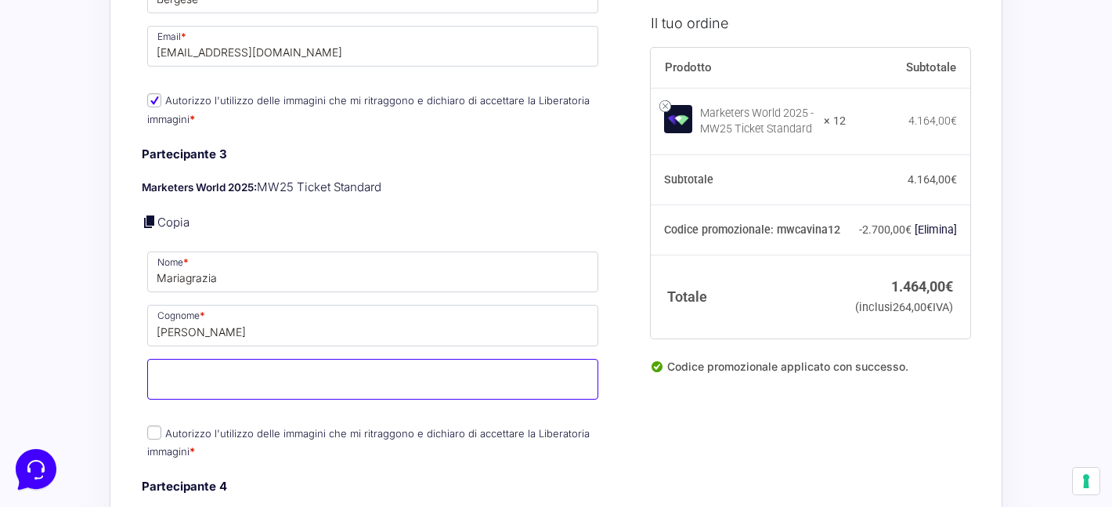
click at [193, 360] on input "Email *" at bounding box center [372, 379] width 451 height 41
paste input "[EMAIL_ADDRESS][DOMAIN_NAME]"
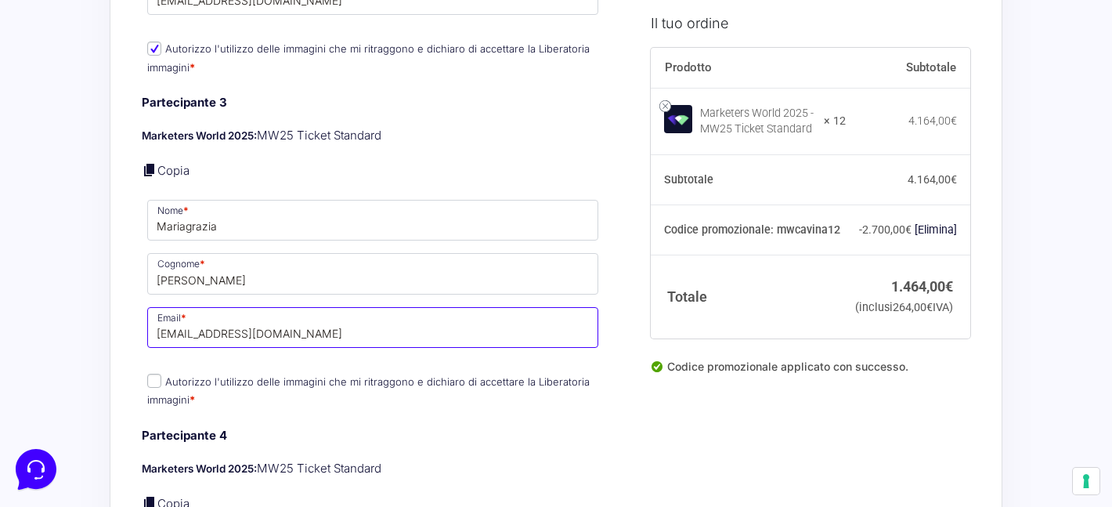
scroll to position [1789, 0]
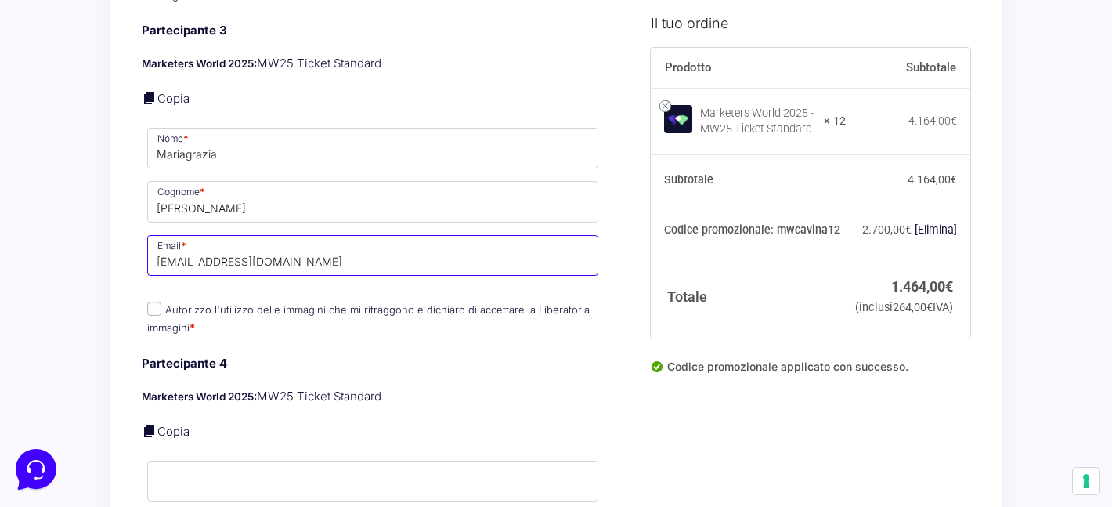
type input "[EMAIL_ADDRESS][DOMAIN_NAME]"
click at [155, 302] on input "Autorizzo l'utilizzo delle immagini che mi ritraggono e dichiaro di accettare l…" at bounding box center [154, 309] width 14 height 14
checkbox input "true"
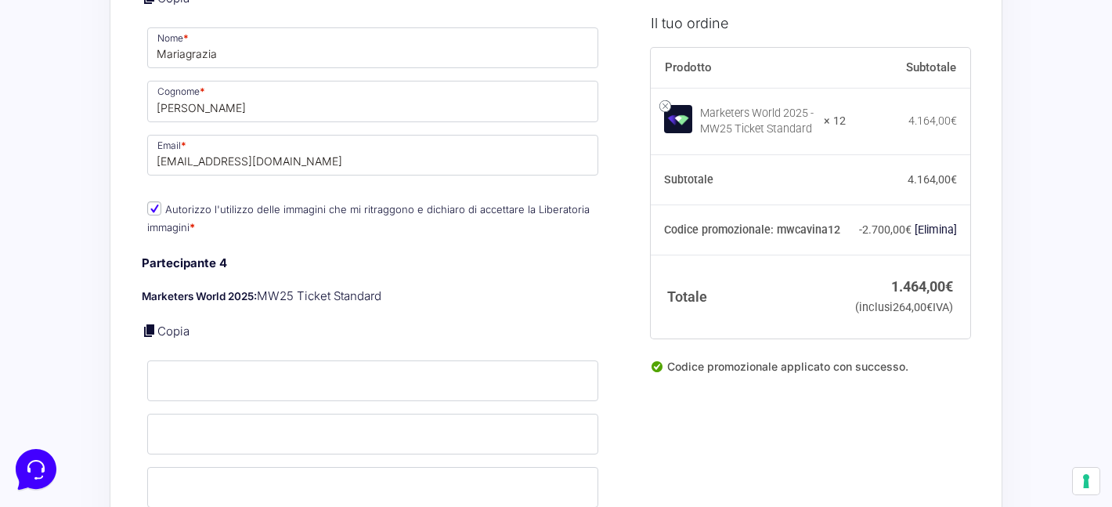
scroll to position [2026, 0]
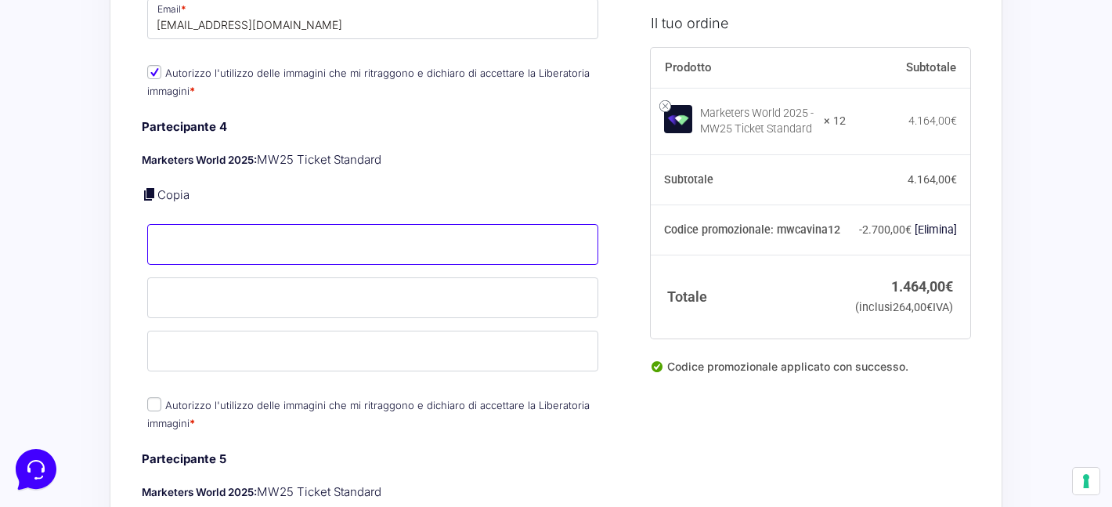
click at [295, 234] on input "Nome *" at bounding box center [372, 244] width 451 height 41
type input "Marinella"
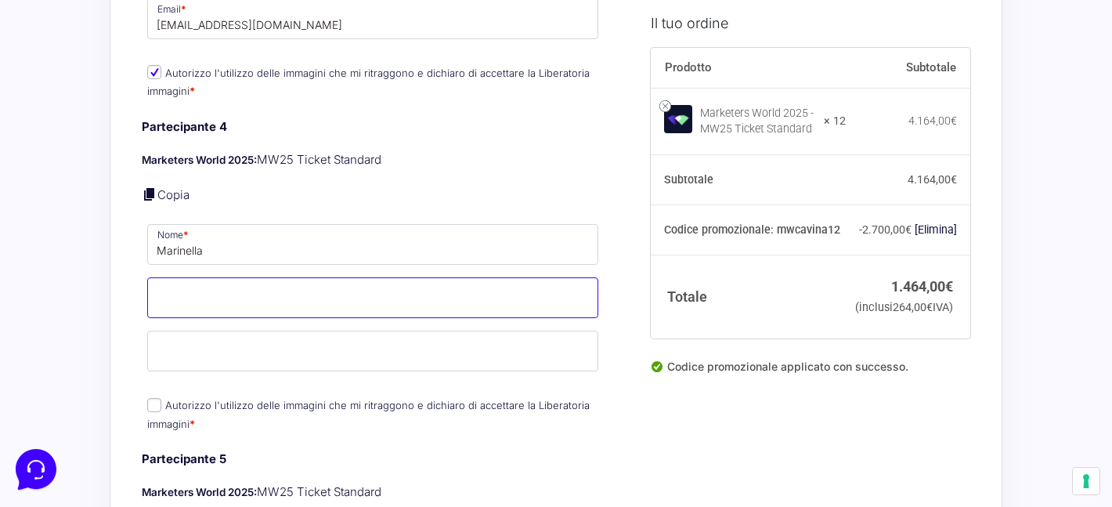
click at [257, 293] on input "Cognome *" at bounding box center [372, 297] width 451 height 41
type input "[PERSON_NAME]"
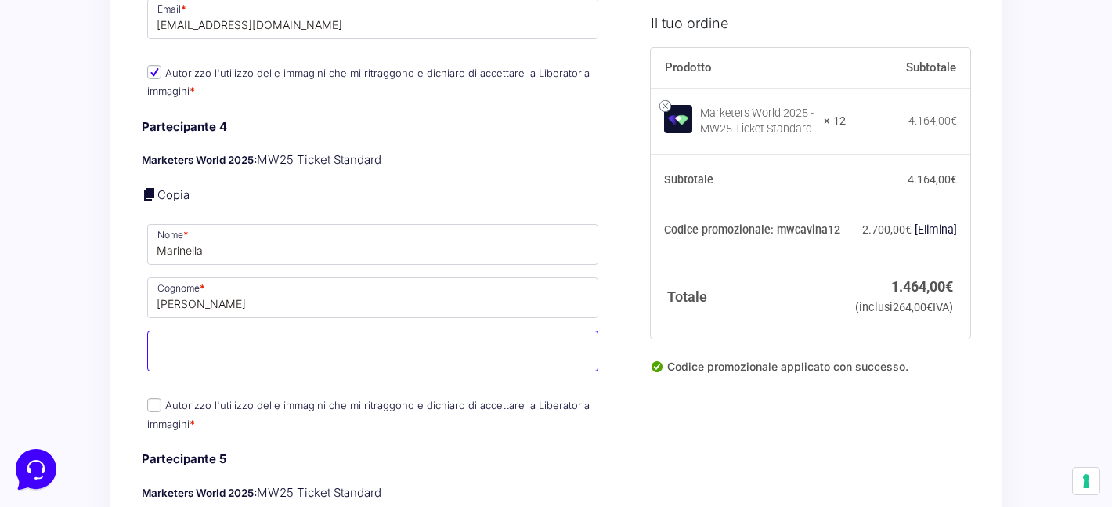
click at [220, 348] on input "Email *" at bounding box center [372, 350] width 451 height 41
paste input "[EMAIL_ADDRESS][DOMAIN_NAME]"
type input "[EMAIL_ADDRESS][DOMAIN_NAME]"
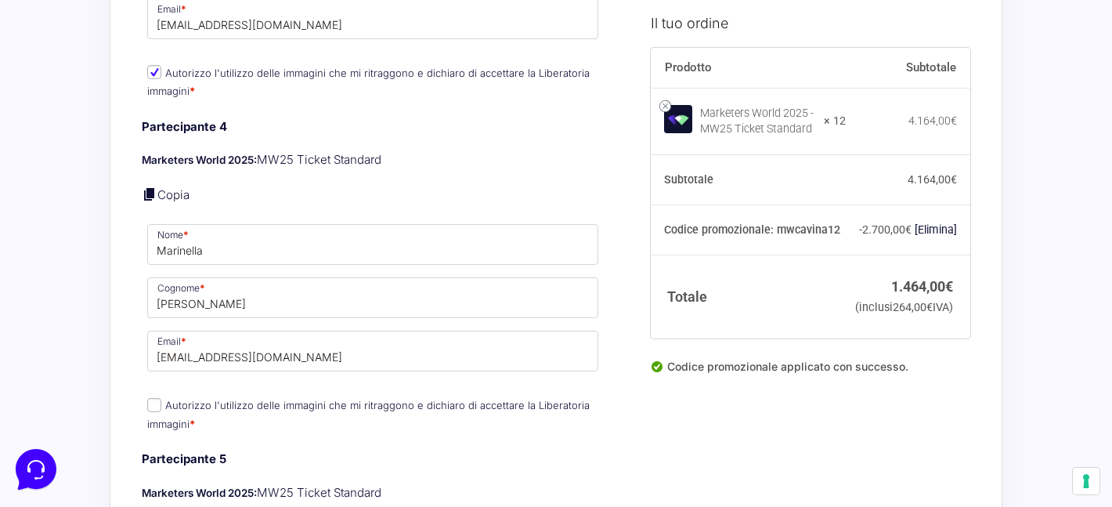
click at [156, 398] on input "Autorizzo l'utilizzo delle immagini che mi ritraggono e dichiaro di accettare l…" at bounding box center [154, 405] width 14 height 14
checkbox input "true"
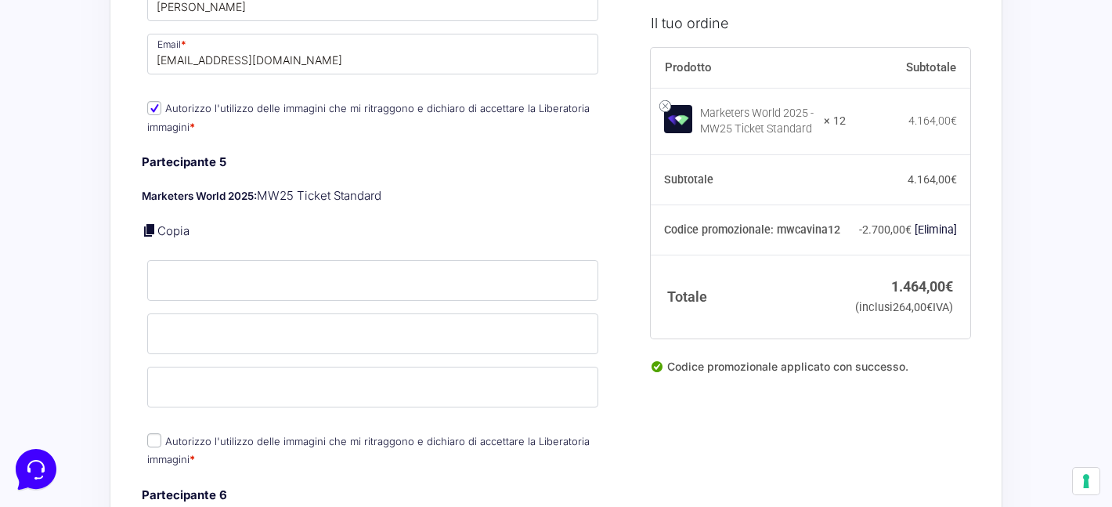
scroll to position [2326, 0]
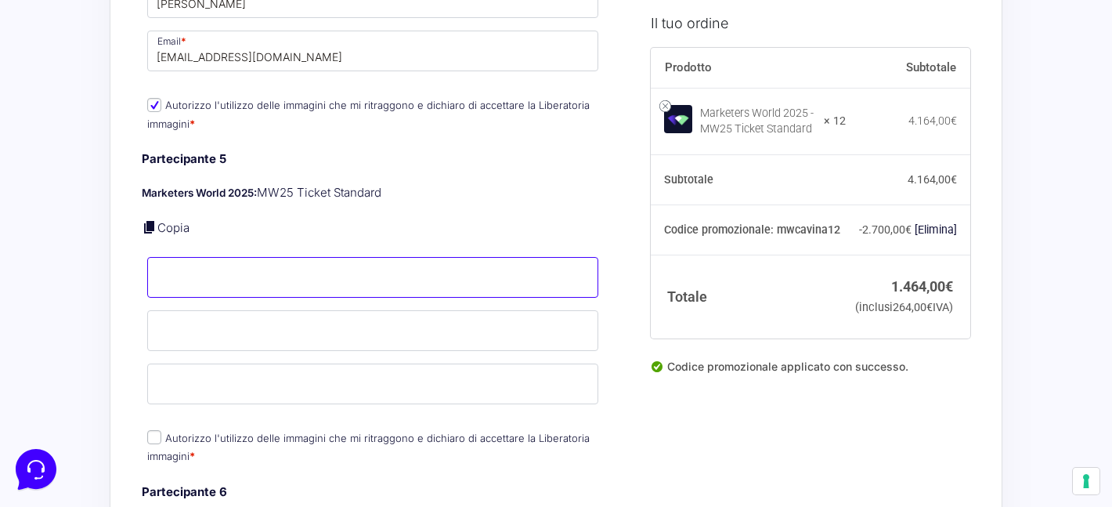
click at [258, 269] on input "Nome *" at bounding box center [372, 277] width 451 height 41
type input "Indrit"
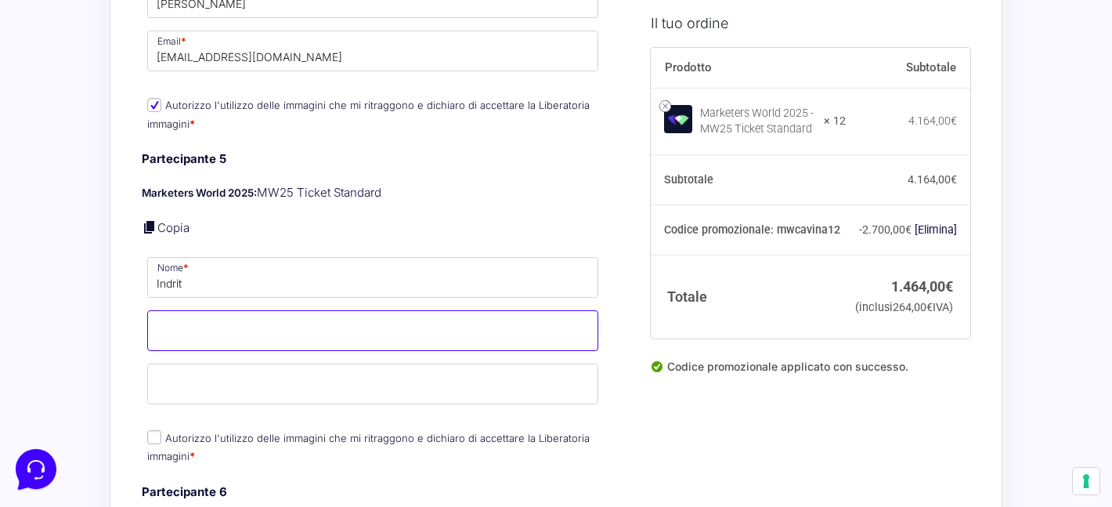
click at [273, 310] on input "Cognome *" at bounding box center [372, 330] width 451 height 41
type input "Osmani"
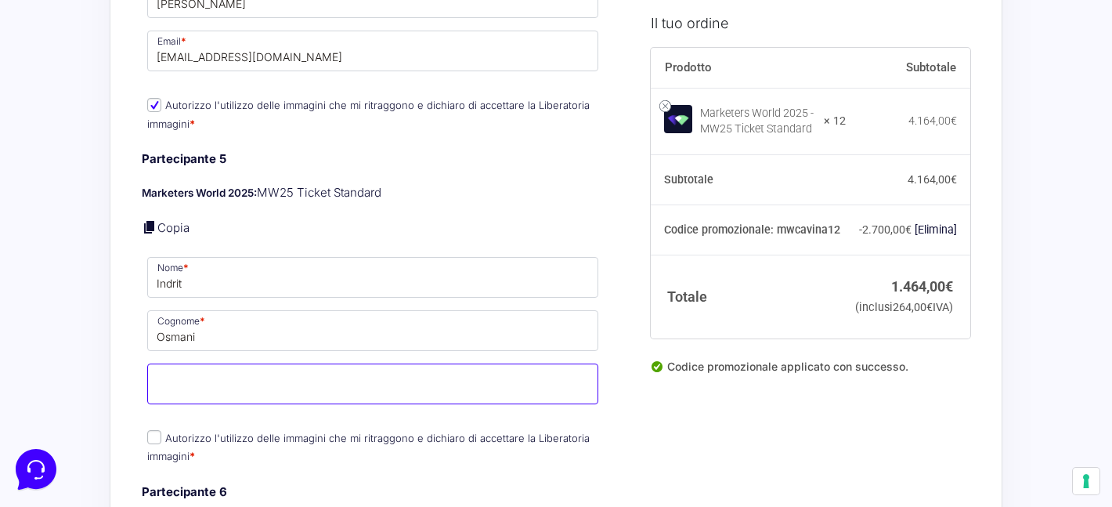
click at [236, 367] on input "Email *" at bounding box center [372, 383] width 451 height 41
paste input "[EMAIL_ADDRESS][DOMAIN_NAME]"
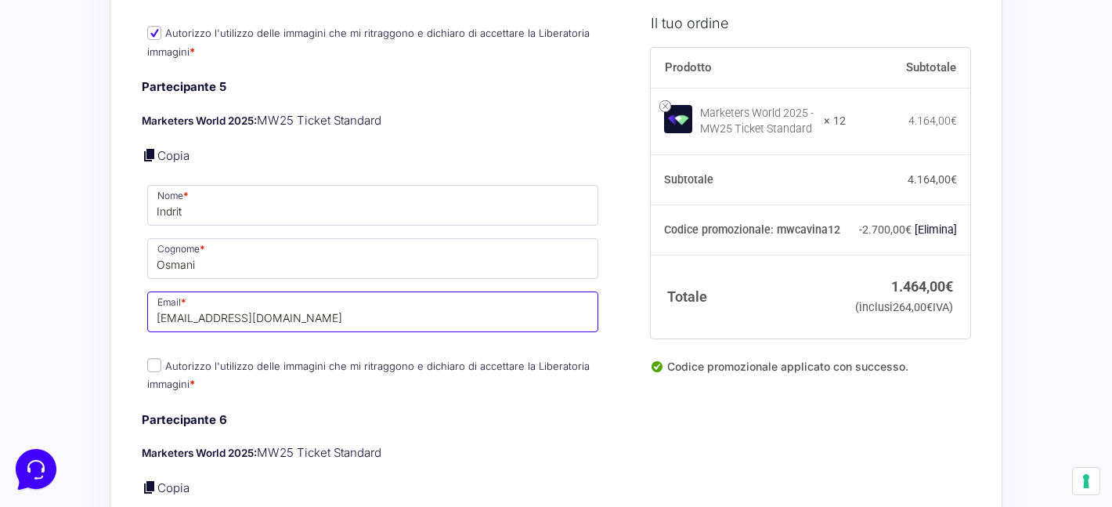
scroll to position [2473, 0]
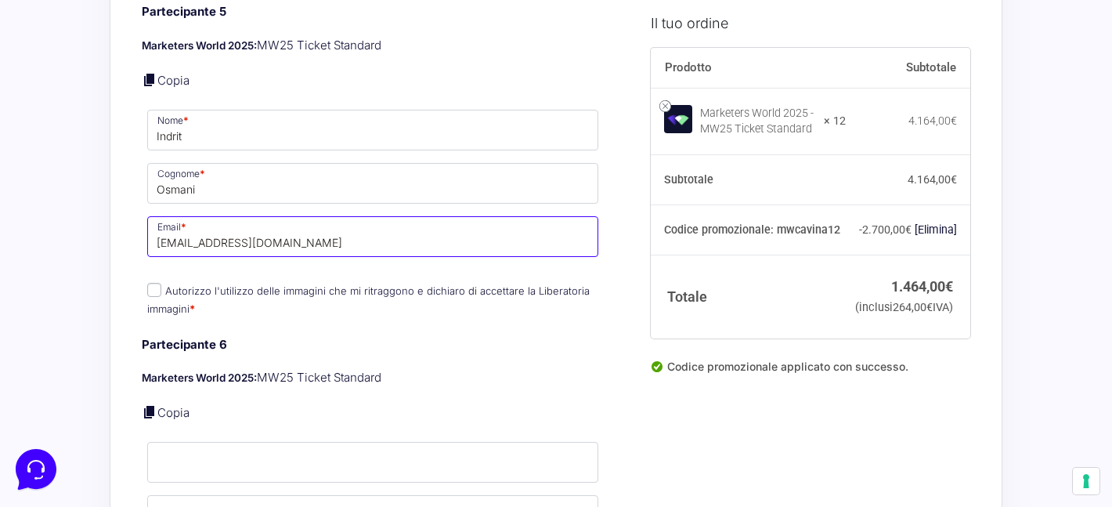
type input "[EMAIL_ADDRESS][DOMAIN_NAME]"
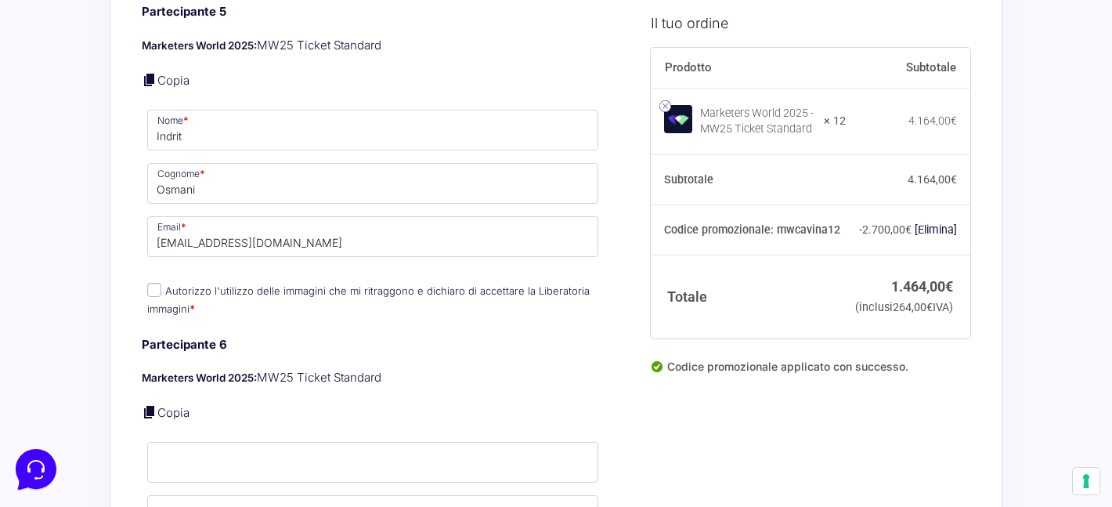
click at [157, 283] on input "Autorizzo l'utilizzo delle immagini che mi ritraggono e dichiaro di accettare l…" at bounding box center [154, 290] width 14 height 14
checkbox input "true"
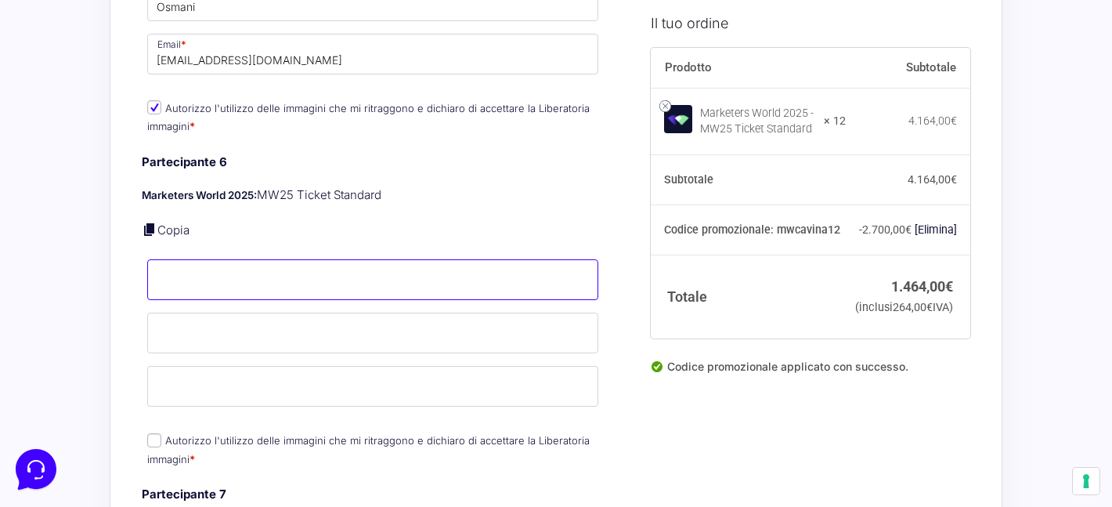
click at [262, 265] on input "Nome *" at bounding box center [372, 279] width 451 height 41
type input "[PERSON_NAME]"
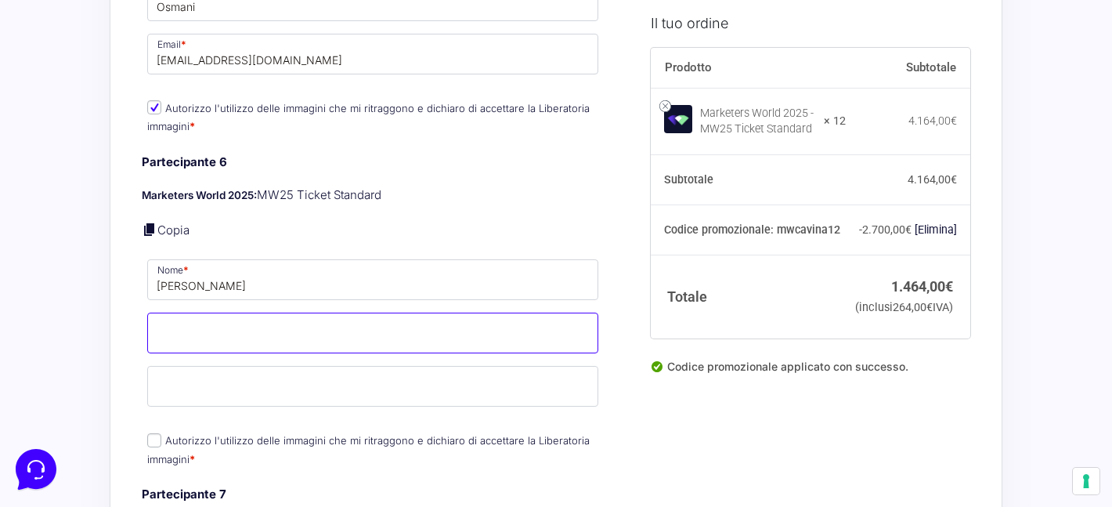
click at [218, 317] on input "Cognome *" at bounding box center [372, 332] width 451 height 41
type input "Mutalipassi"
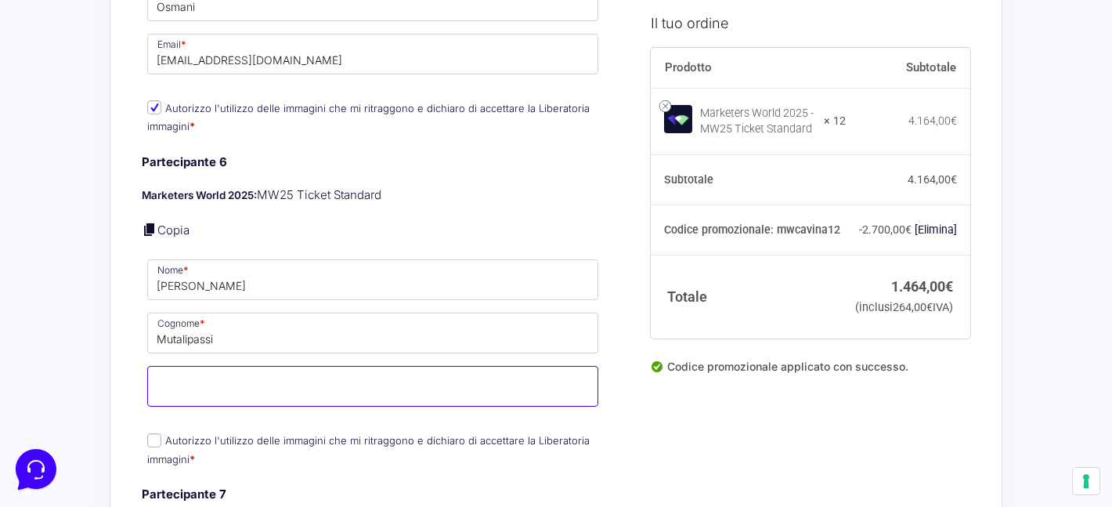
click at [202, 367] on input "Email *" at bounding box center [372, 386] width 451 height 41
paste input "[EMAIL_ADDRESS][DOMAIN_NAME]"
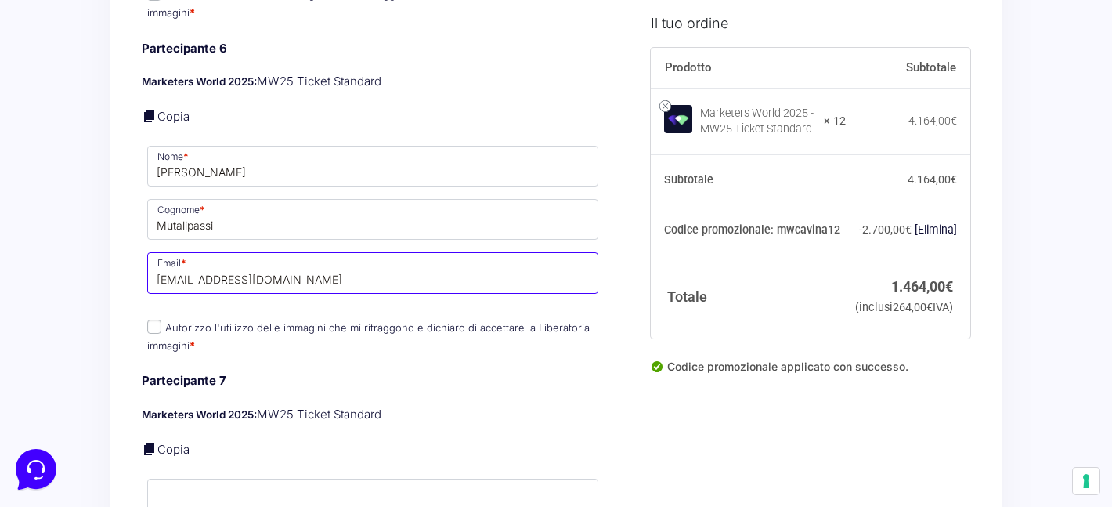
scroll to position [2780, 0]
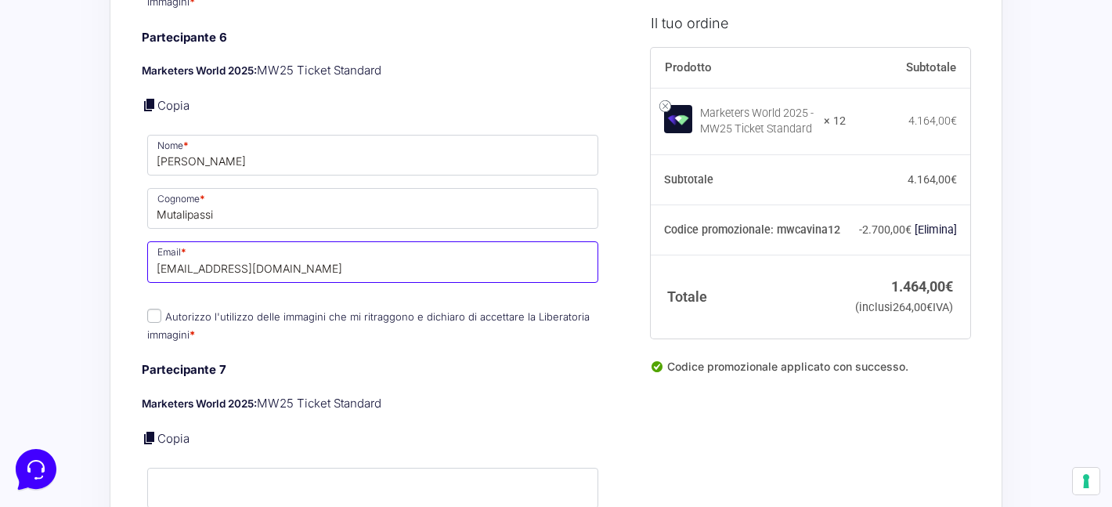
type input "[EMAIL_ADDRESS][DOMAIN_NAME]"
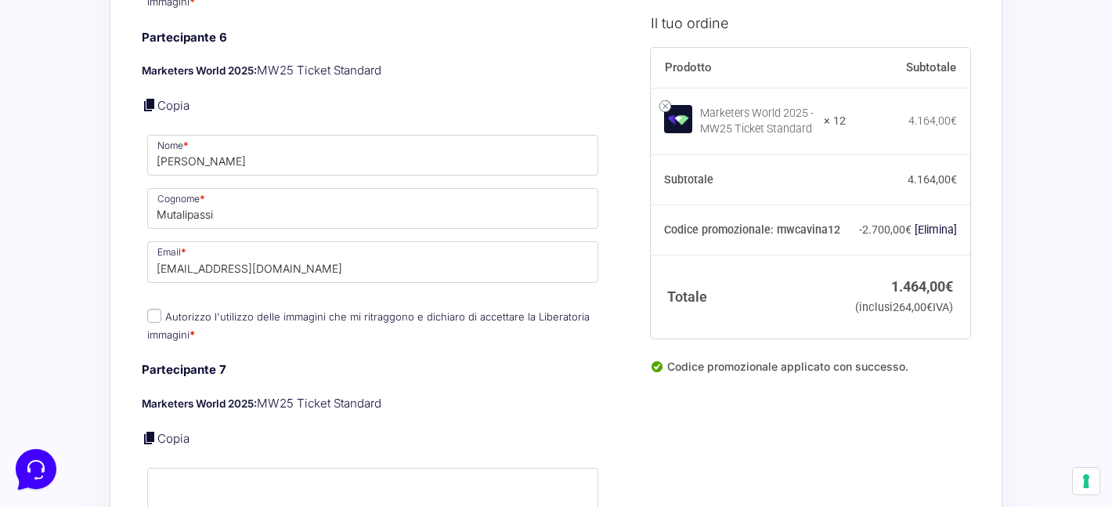
click at [160, 309] on input "Autorizzo l'utilizzo delle immagini che mi ritraggono e dichiaro di accettare l…" at bounding box center [154, 316] width 14 height 14
checkbox input "true"
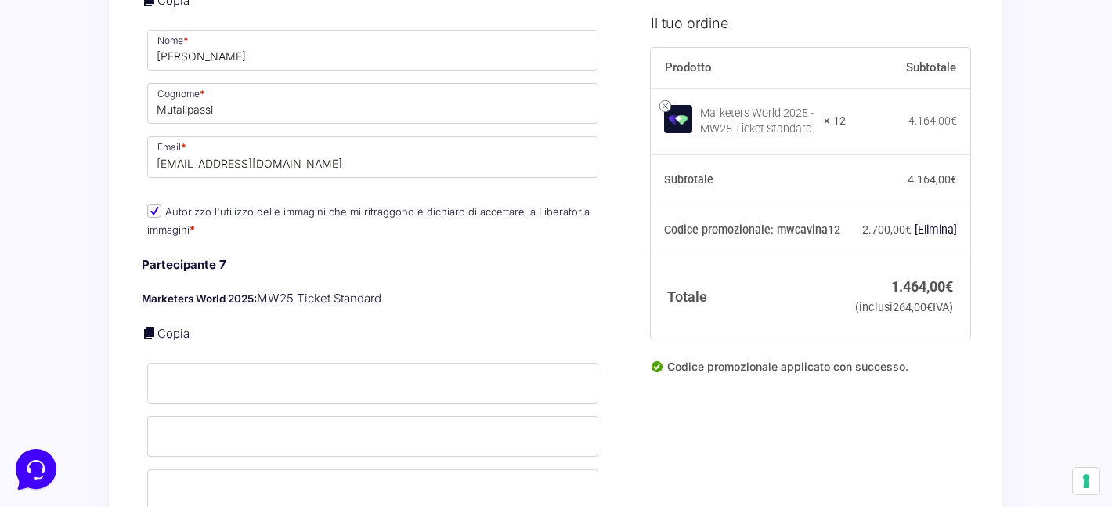
scroll to position [3102, 0]
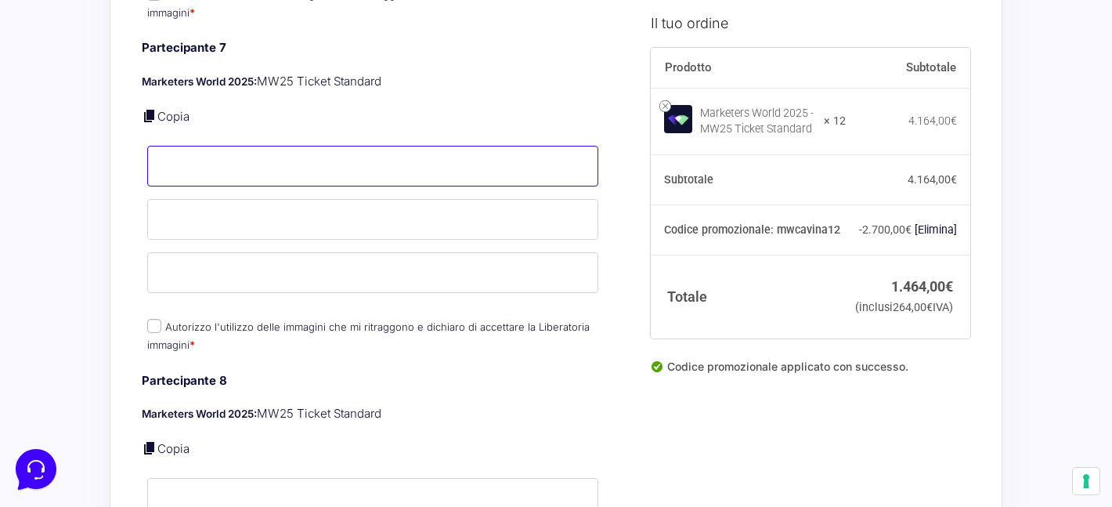
click at [218, 159] on input "Nome *" at bounding box center [372, 166] width 451 height 41
type input "[PERSON_NAME]"
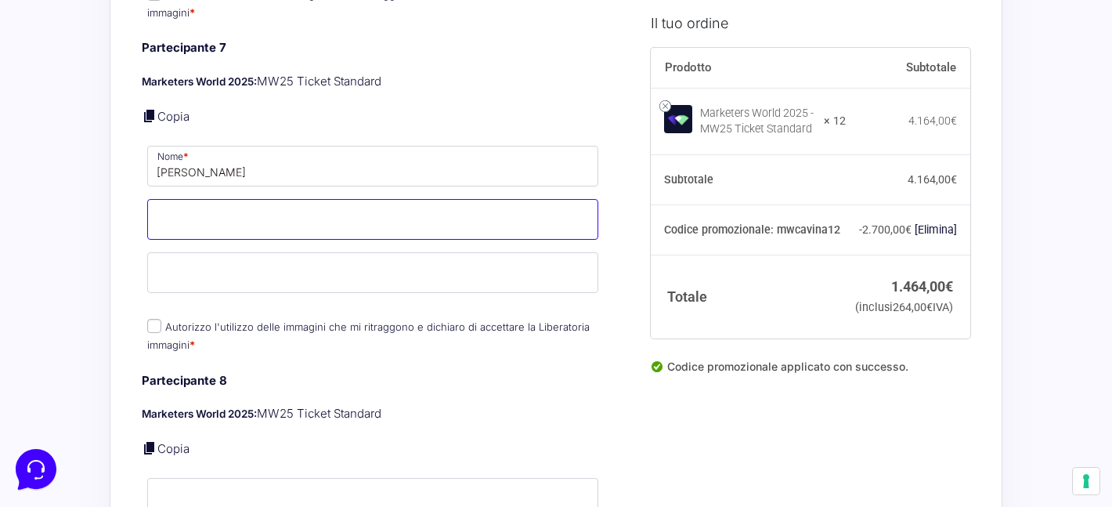
click at [199, 208] on input "Cognome *" at bounding box center [372, 219] width 451 height 41
type input "Grima"
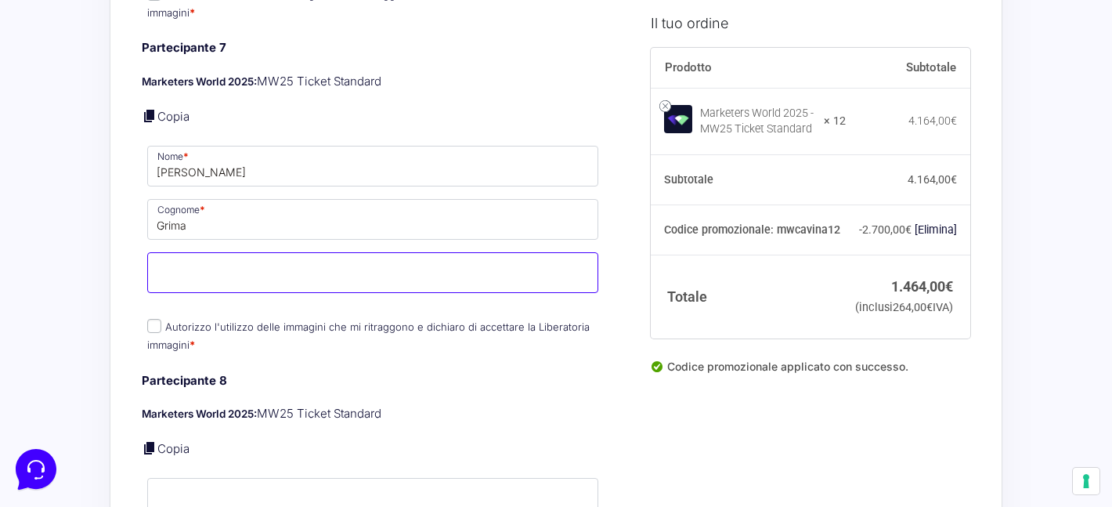
click at [167, 254] on input "Email *" at bounding box center [372, 272] width 451 height 41
paste input "[PERSON_NAME][EMAIL_ADDRESS][DOMAIN_NAME]"
type input "[PERSON_NAME][EMAIL_ADDRESS][DOMAIN_NAME]"
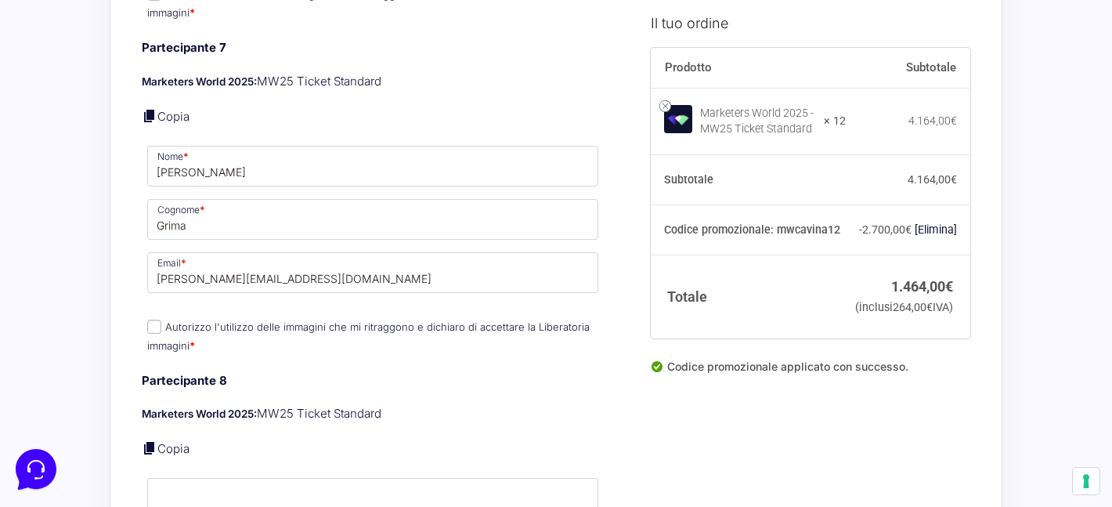
click at [156, 320] on input "Autorizzo l'utilizzo delle immagini che mi ritraggono e dichiaro di accettare l…" at bounding box center [154, 327] width 14 height 14
checkbox input "true"
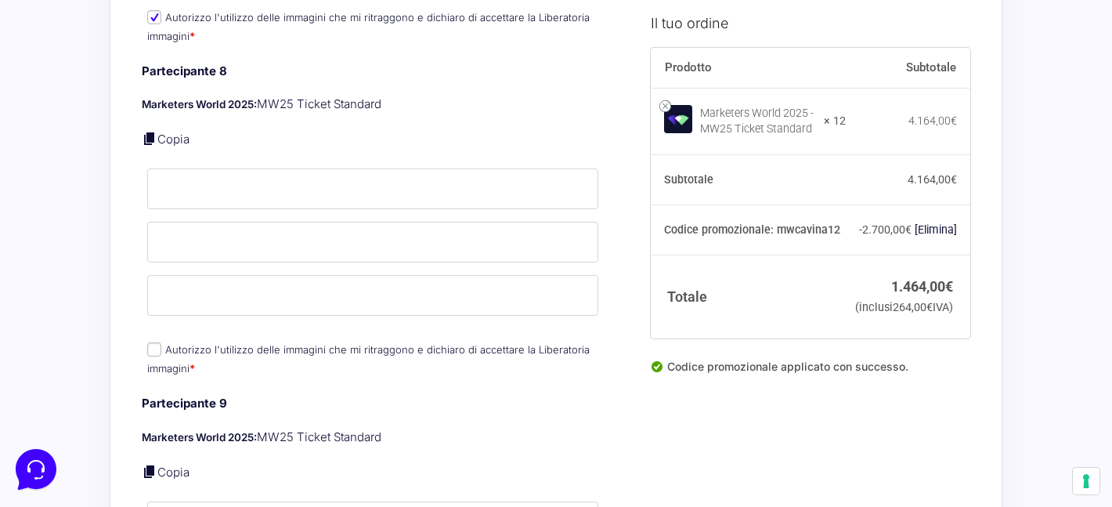
scroll to position [3421, 0]
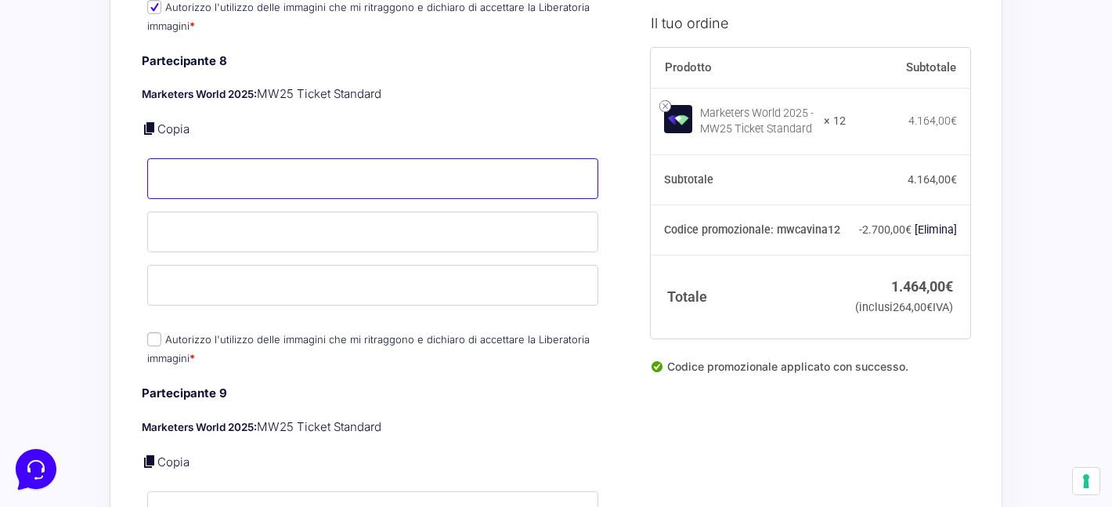
click at [242, 178] on input "Nome *" at bounding box center [372, 178] width 451 height 41
type input "[PERSON_NAME]"
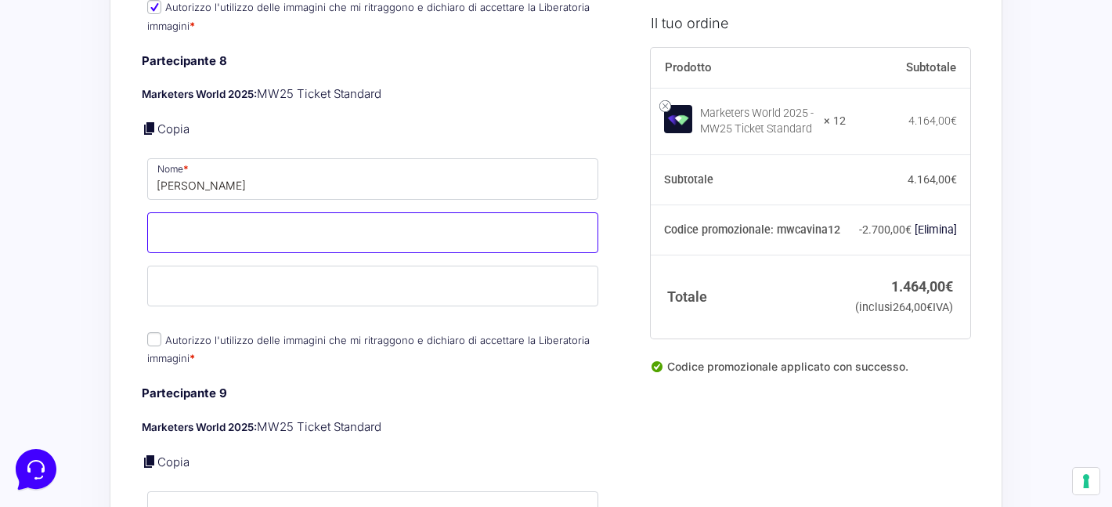
click at [216, 223] on input "Cognome *" at bounding box center [372, 232] width 451 height 41
type input "Zamboni"
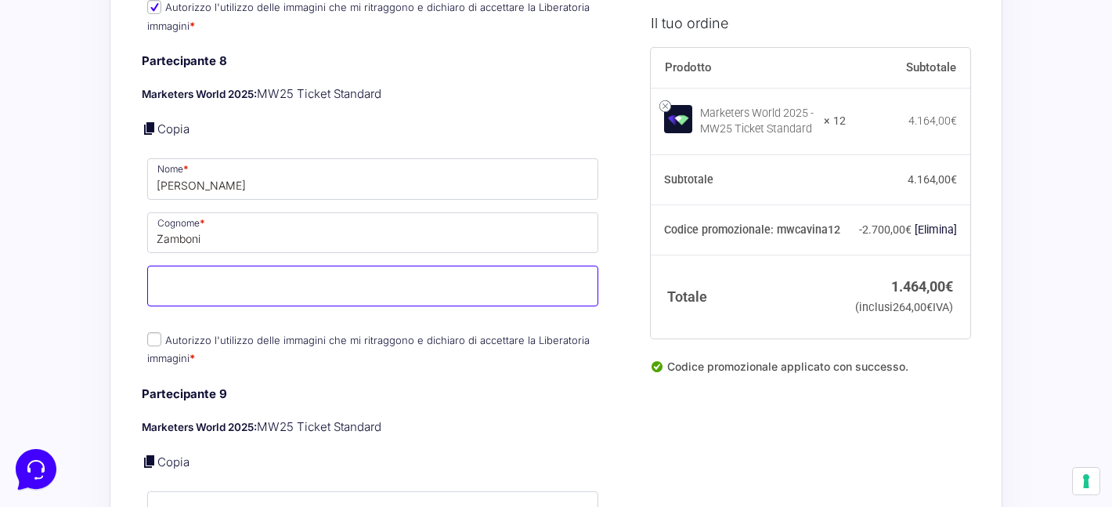
click at [218, 267] on input "Email *" at bounding box center [372, 285] width 451 height 41
paste input "[EMAIL_ADDRESS][DOMAIN_NAME]"
type input "[EMAIL_ADDRESS][DOMAIN_NAME]"
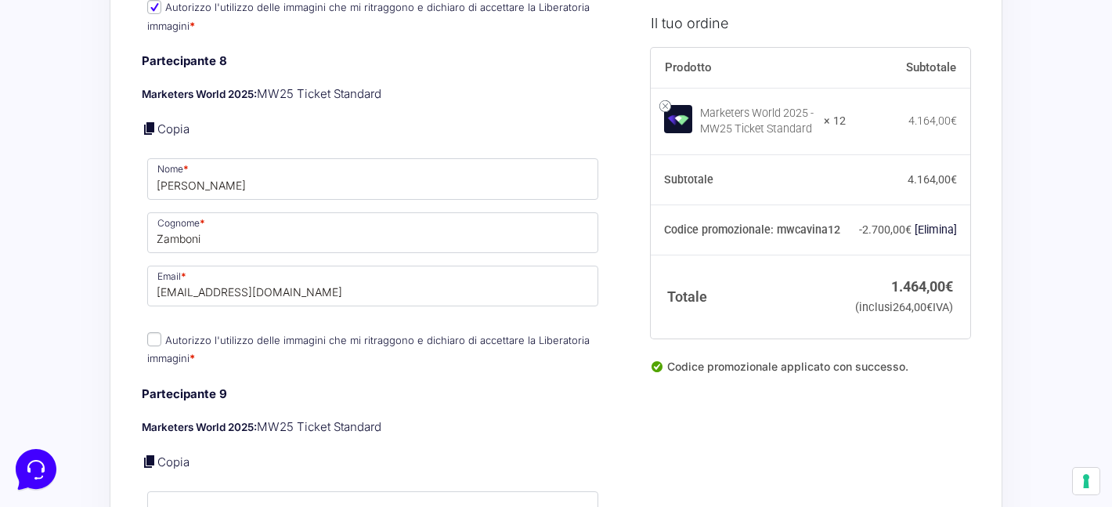
click at [157, 332] on input "Autorizzo l'utilizzo delle immagini che mi ritraggono e dichiaro di accettare l…" at bounding box center [154, 339] width 14 height 14
checkbox input "true"
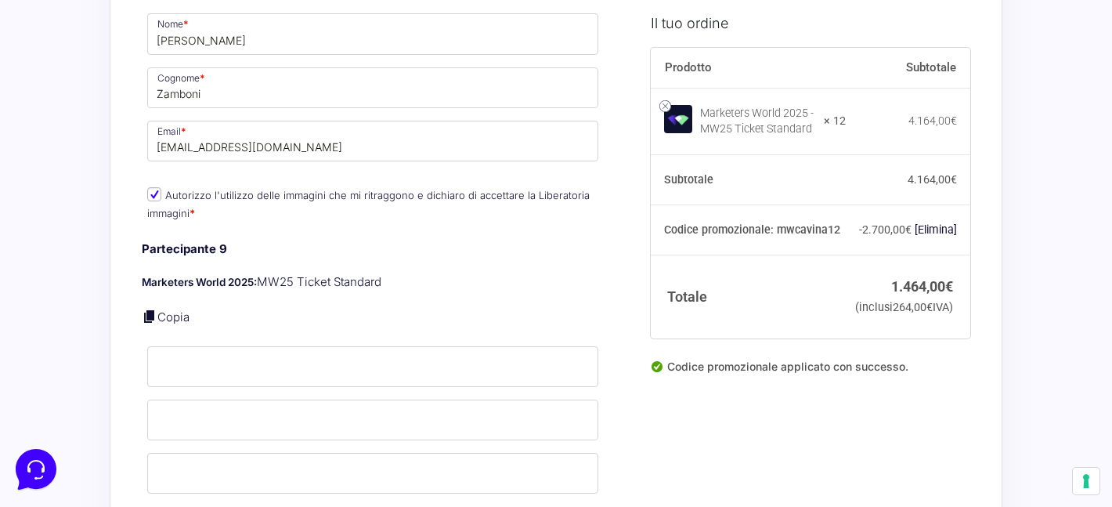
scroll to position [3600, 0]
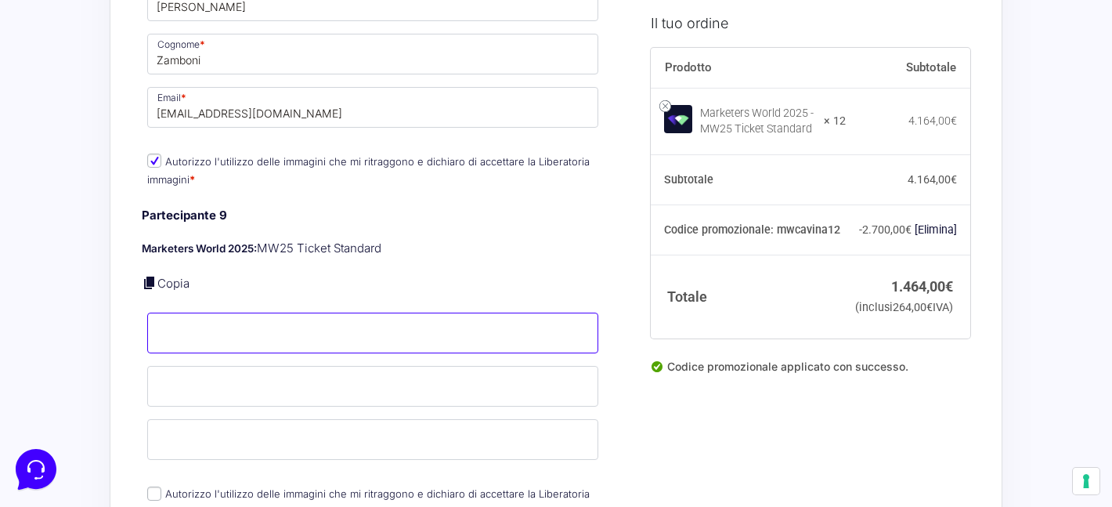
click at [261, 312] on input "Nome *" at bounding box center [372, 332] width 451 height 41
type input "[PERSON_NAME]"
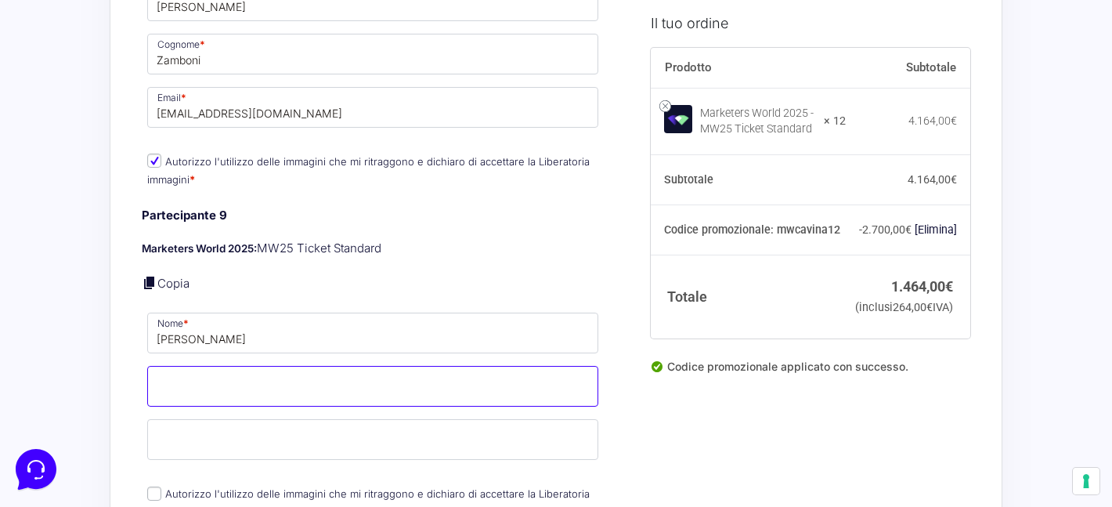
click at [193, 374] on input "Cognome *" at bounding box center [372, 386] width 451 height 41
type input "Cicione"
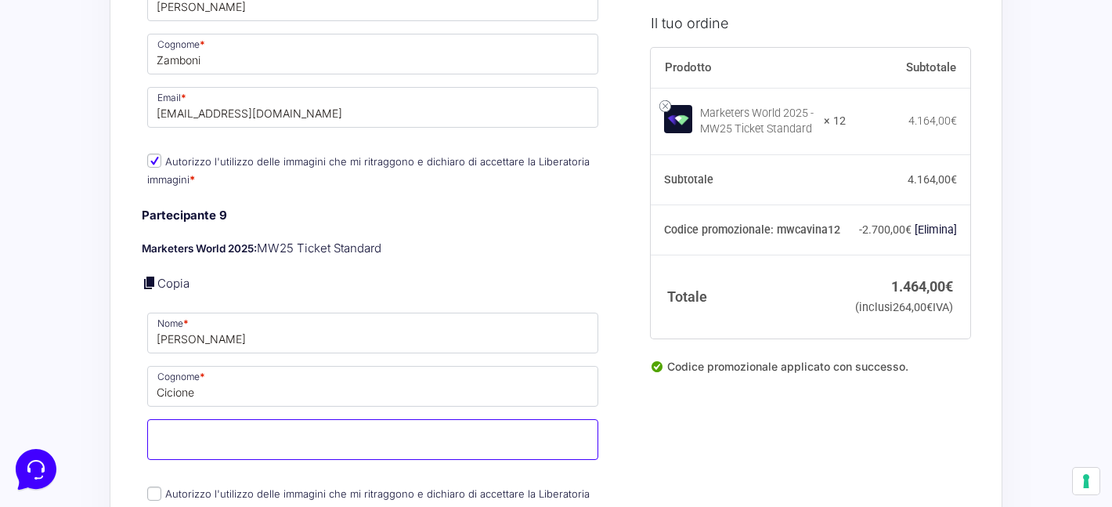
click at [194, 423] on input "Email *" at bounding box center [372, 439] width 451 height 41
paste input "[EMAIL_ADDRESS][DOMAIN_NAME]"
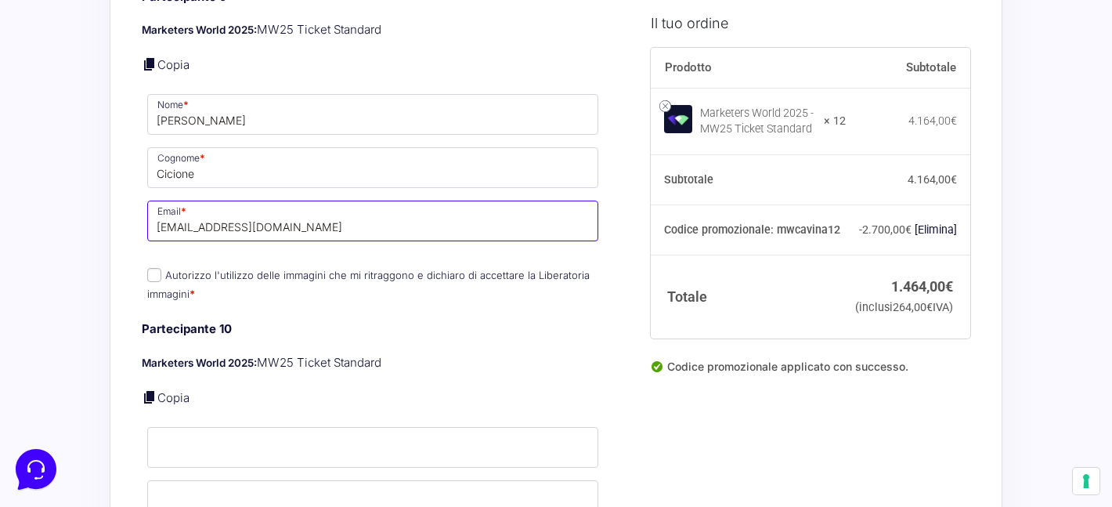
scroll to position [3887, 0]
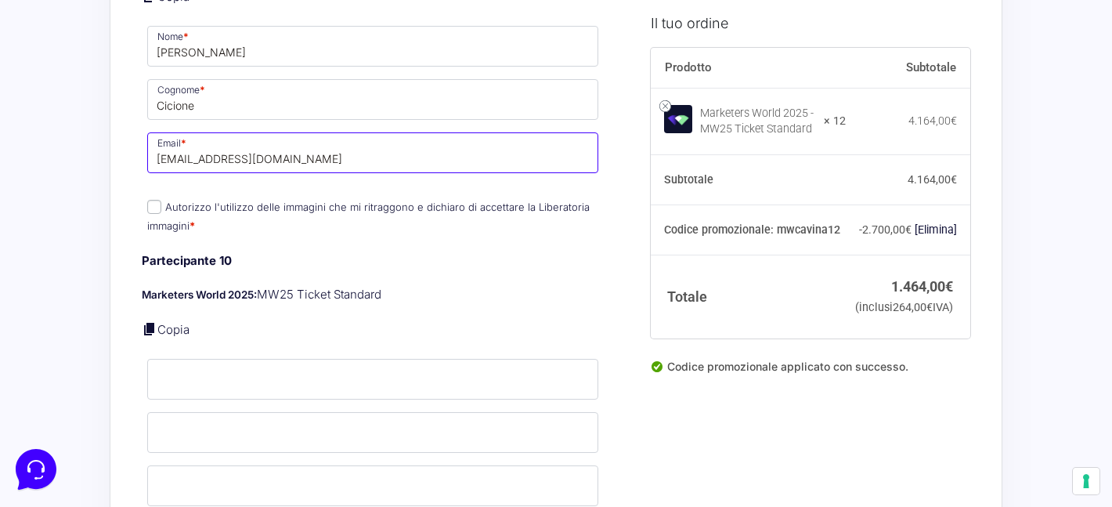
type input "[EMAIL_ADDRESS][DOMAIN_NAME]"
click at [155, 200] on input "Autorizzo l'utilizzo delle immagini che mi ritraggono e dichiaro di accettare l…" at bounding box center [154, 207] width 14 height 14
checkbox input "true"
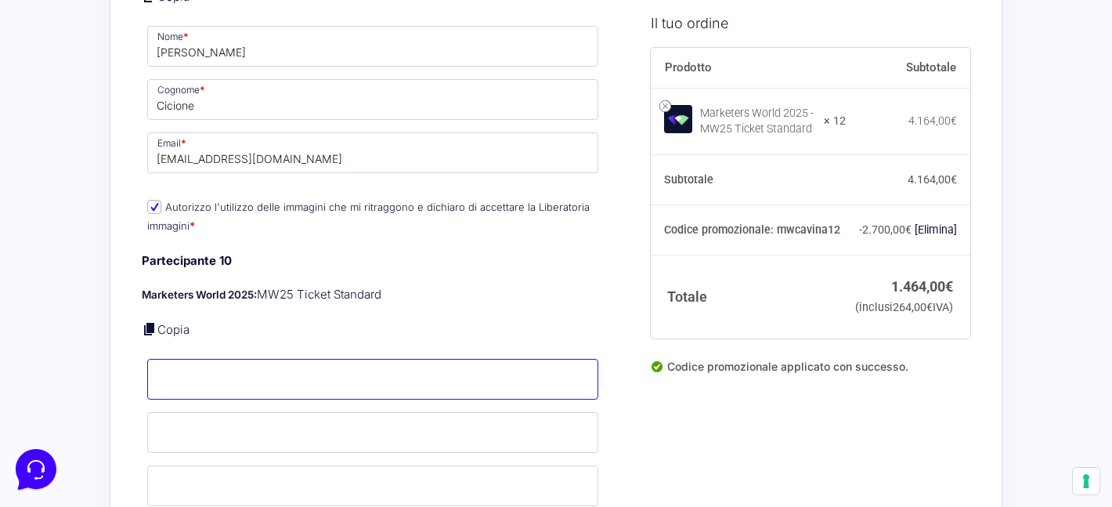
click at [227, 359] on input "Nome *" at bounding box center [372, 379] width 451 height 41
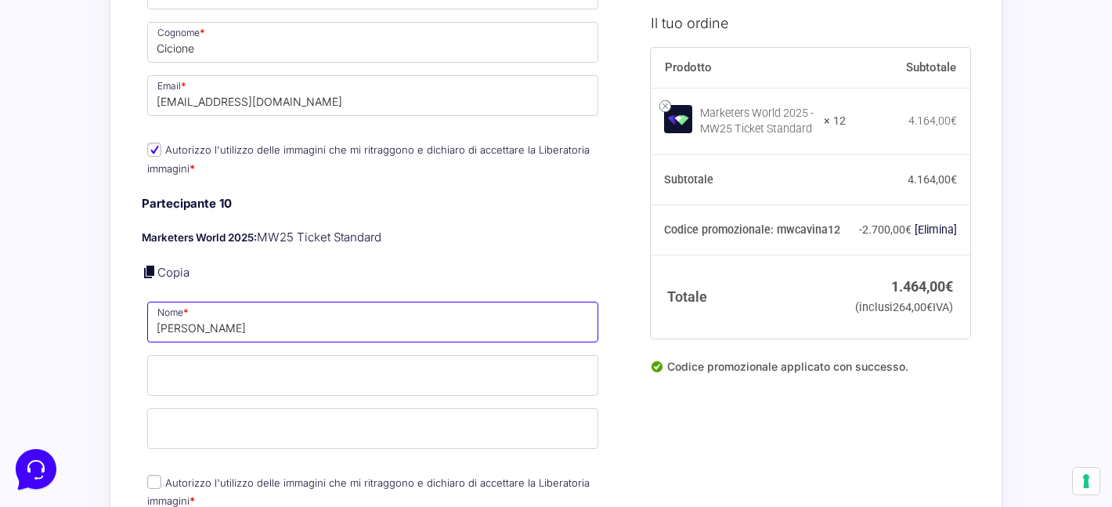
scroll to position [3946, 0]
type input "[PERSON_NAME]"
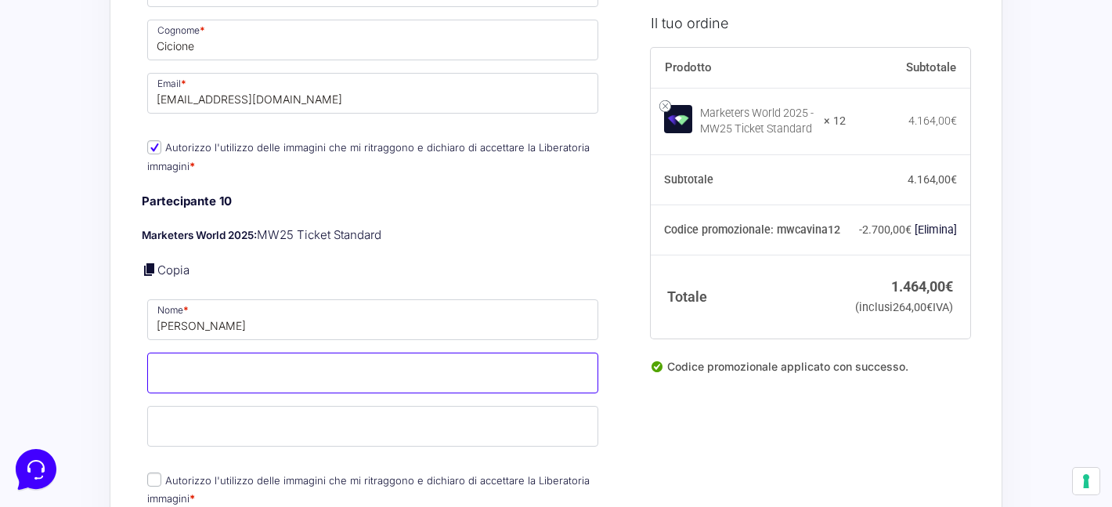
click at [210, 363] on input "Cognome *" at bounding box center [372, 372] width 451 height 41
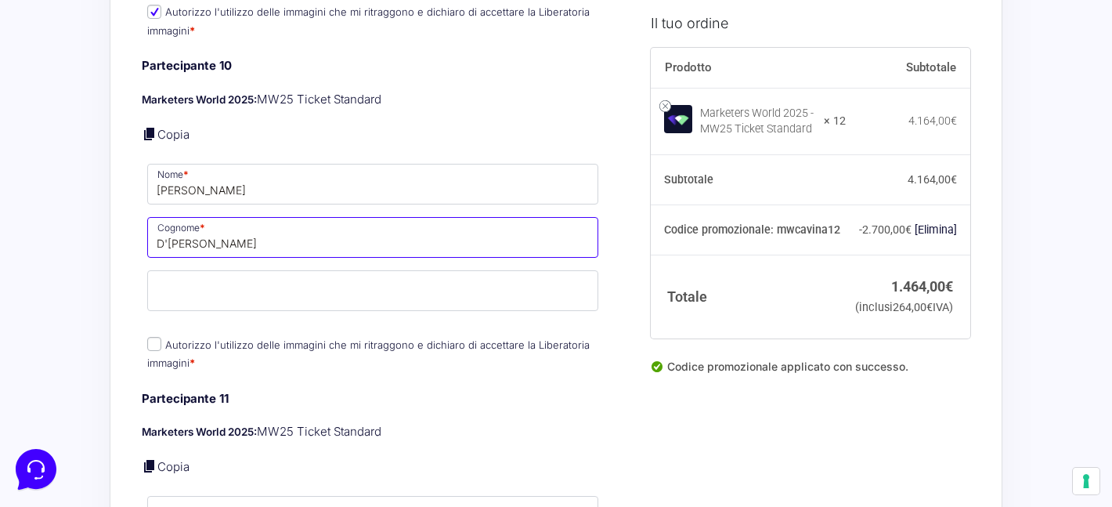
scroll to position [4118, 0]
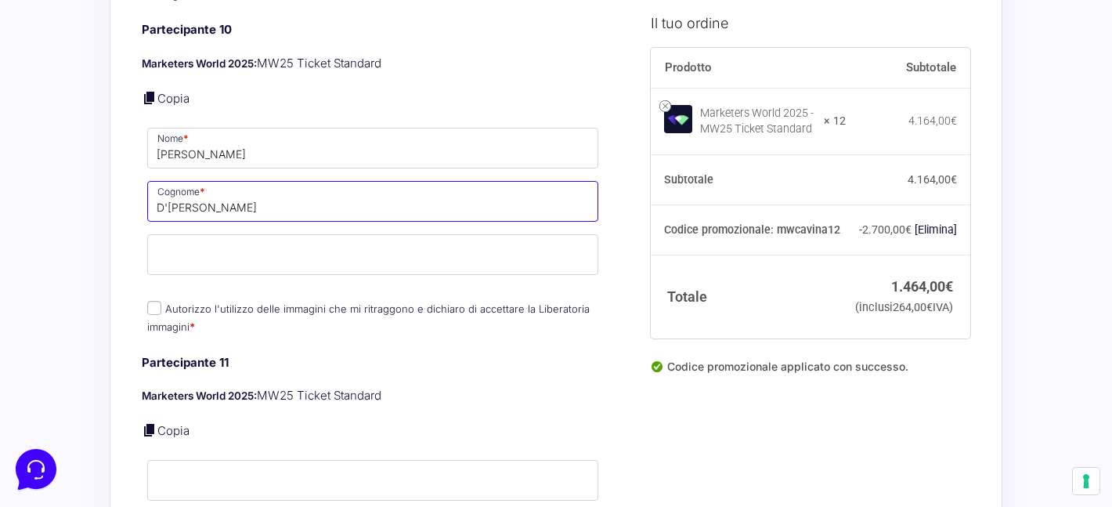
type input "D'[PERSON_NAME]"
click at [203, 240] on input "Email *" at bounding box center [372, 254] width 451 height 41
paste input "[EMAIL_ADDRESS][DOMAIN_NAME]"
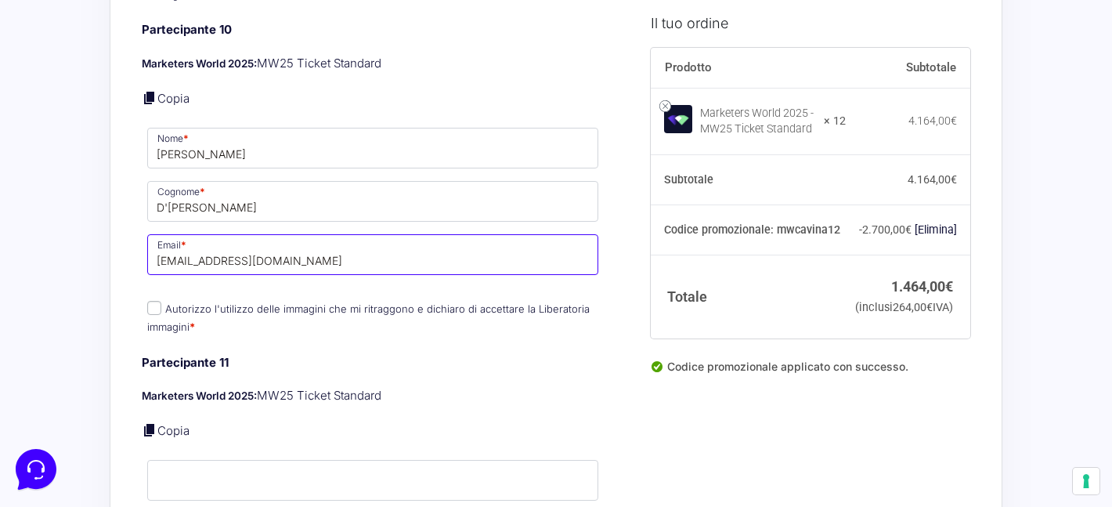
type input "[EMAIL_ADDRESS][DOMAIN_NAME]"
click at [155, 301] on input "Autorizzo l'utilizzo delle immagini che mi ritraggono e dichiaro di accettare l…" at bounding box center [154, 308] width 14 height 14
checkbox input "true"
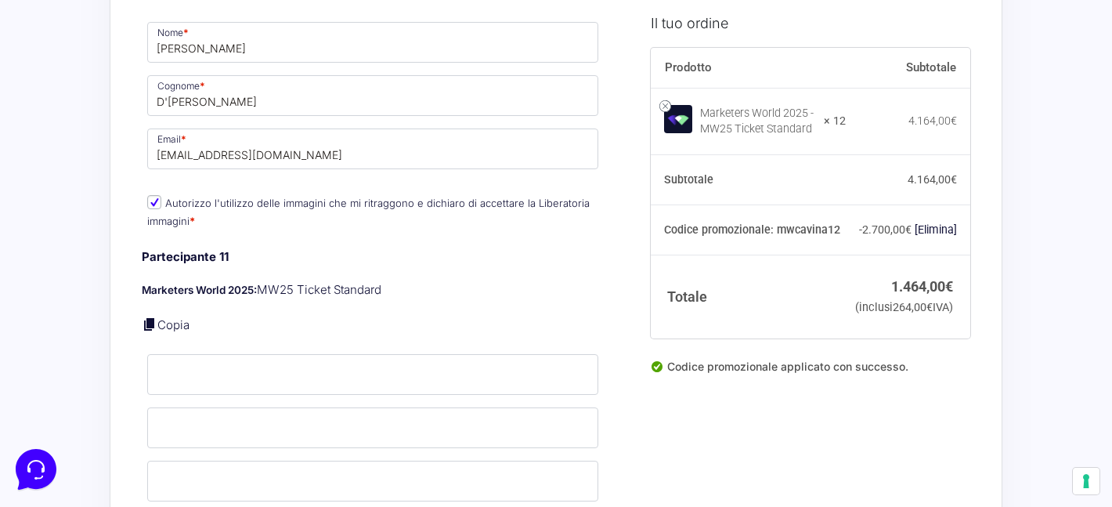
scroll to position [4357, 0]
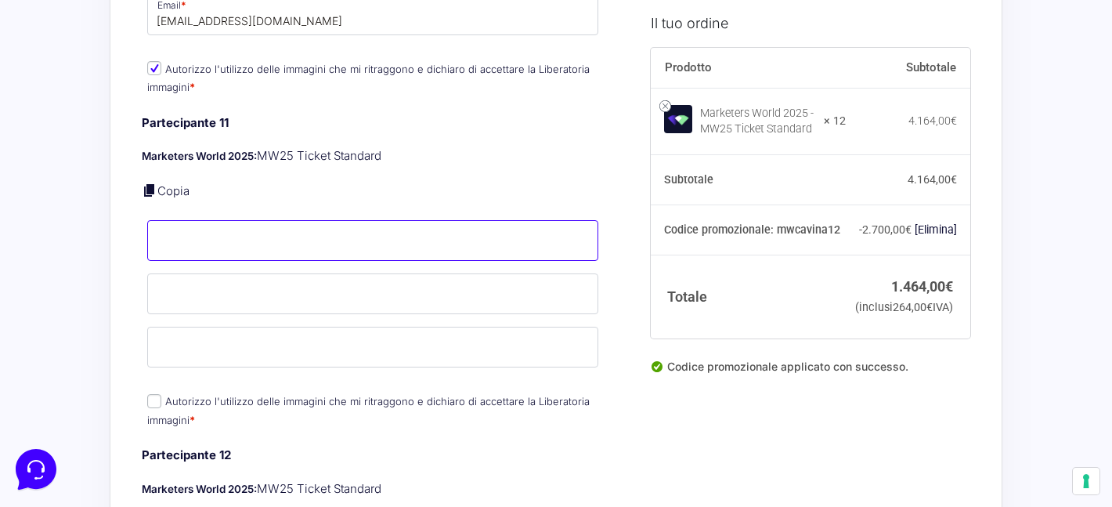
click at [205, 233] on input "Nome *" at bounding box center [372, 240] width 451 height 41
type input "[PERSON_NAME]"
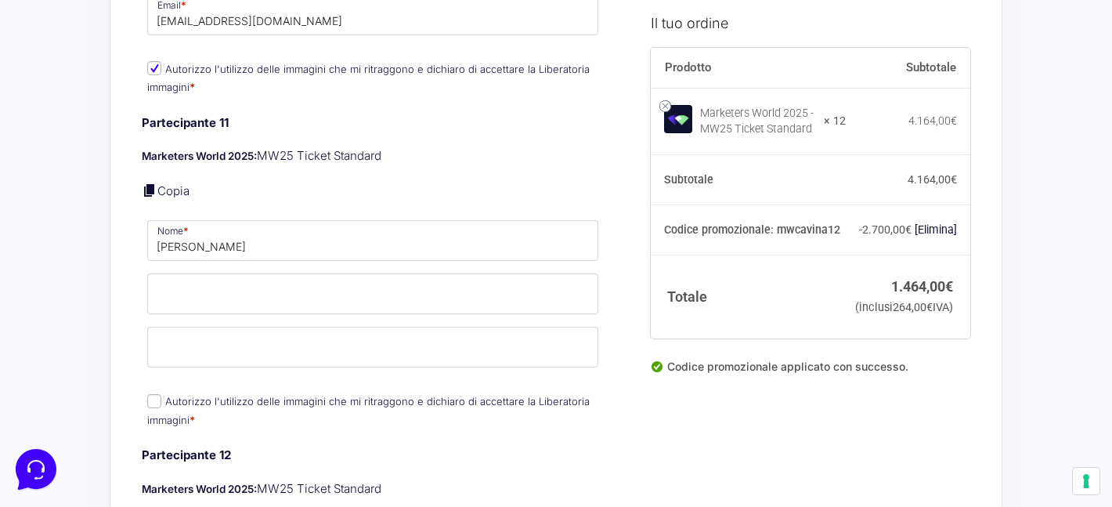
click at [166, 305] on p "Cognome *" at bounding box center [373, 293] width 462 height 45
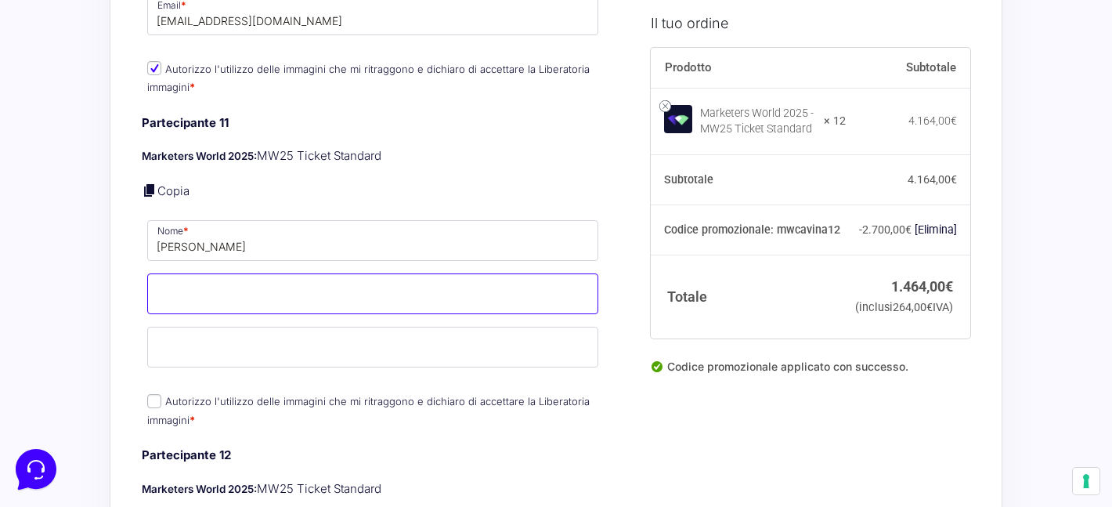
click at [172, 280] on input "Cognome *" at bounding box center [372, 293] width 451 height 41
type input "[PERSON_NAME]"
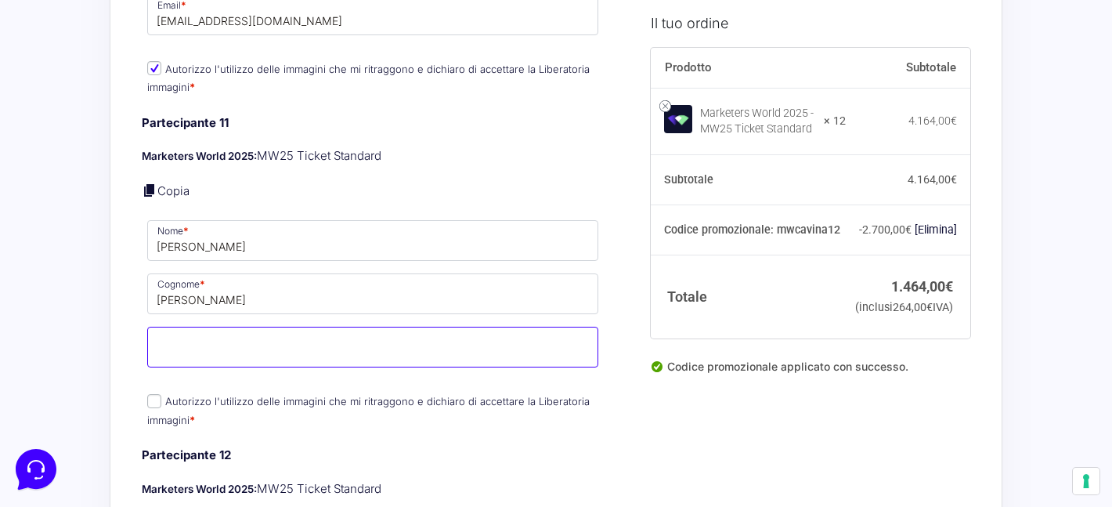
click at [172, 343] on input "Email *" at bounding box center [372, 347] width 451 height 41
paste input "[EMAIL_ADDRESS][PERSON_NAME][DOMAIN_NAME]"
type input "[EMAIL_ADDRESS][PERSON_NAME][DOMAIN_NAME]"
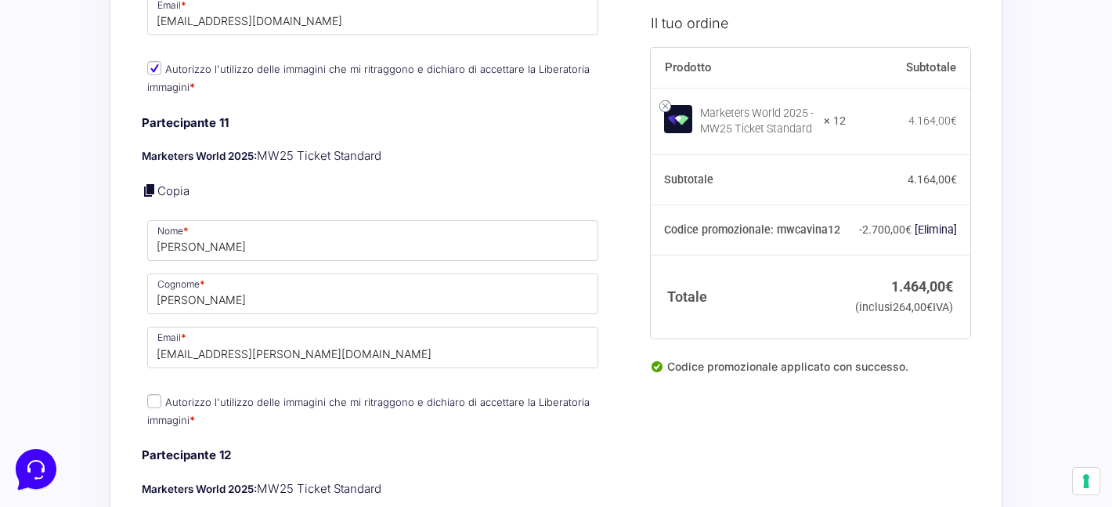
click at [160, 394] on input "Autorizzo l'utilizzo delle immagini che mi ritraggono e dichiaro di accettare l…" at bounding box center [154, 401] width 14 height 14
checkbox input "true"
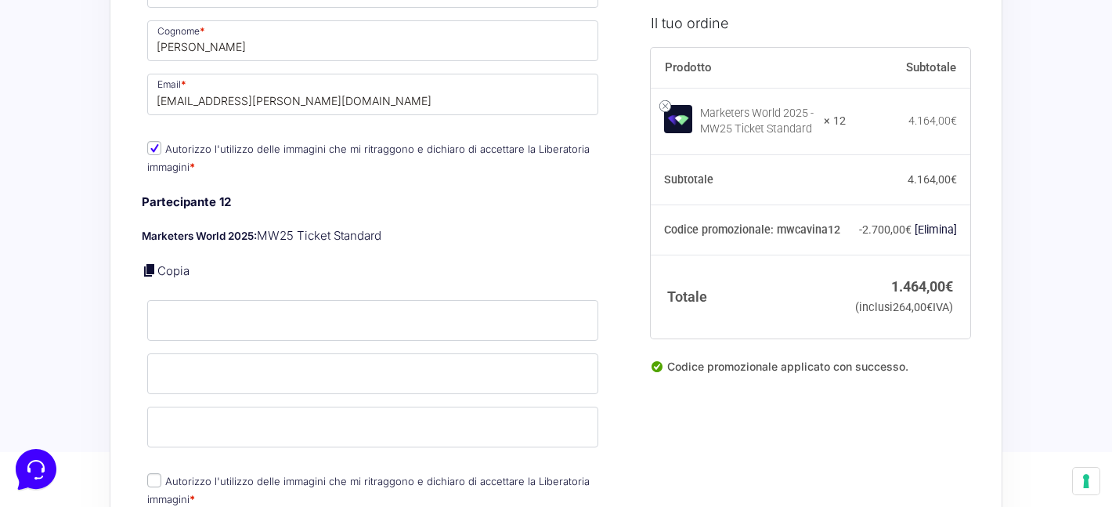
scroll to position [4735, 0]
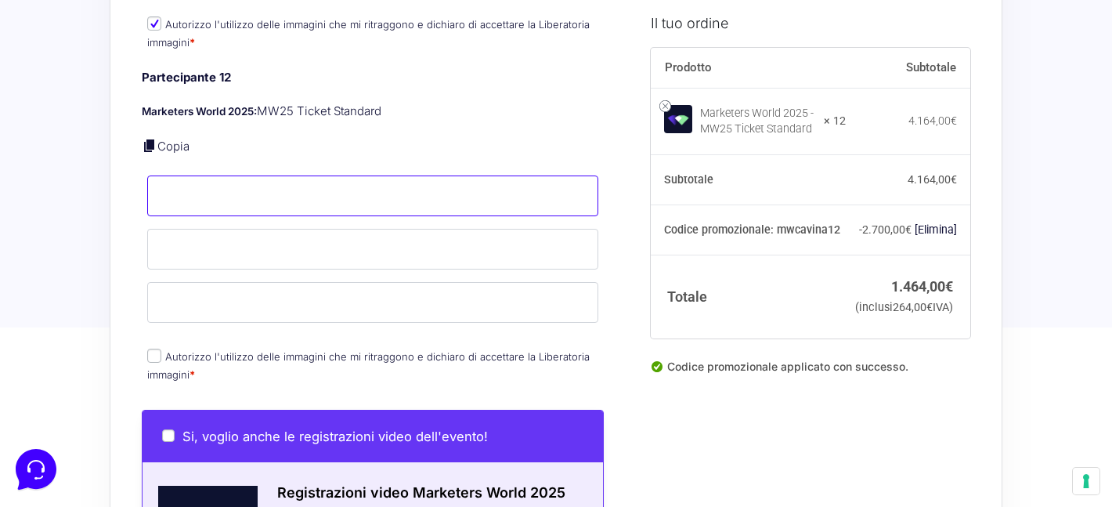
click at [237, 191] on input "Nome *" at bounding box center [372, 195] width 451 height 41
type input "[PERSON_NAME]"
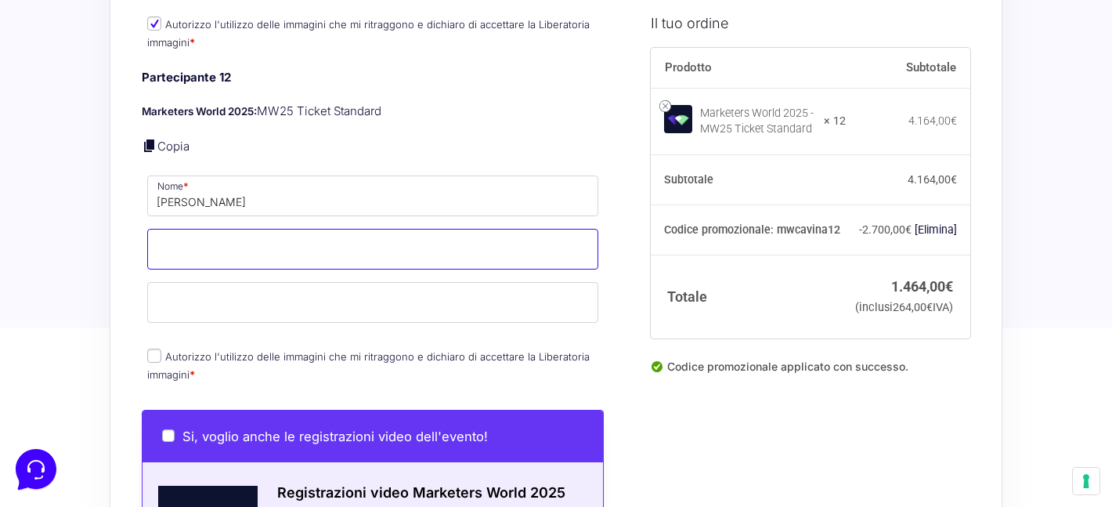
click at [197, 233] on input "Cognome *" at bounding box center [372, 249] width 451 height 41
type input "Padoan"
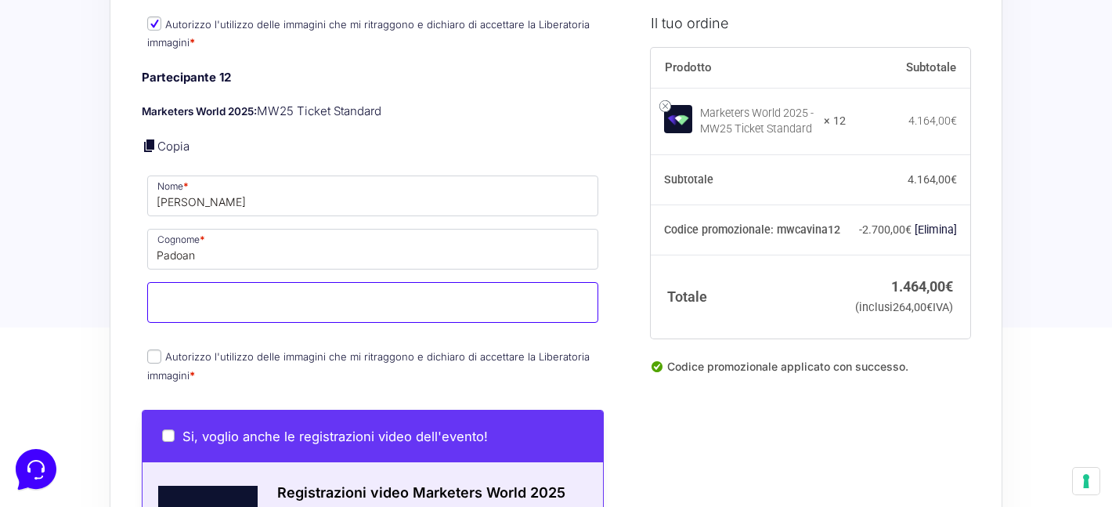
click at [194, 287] on input "Email *" at bounding box center [372, 302] width 451 height 41
paste input "[PERSON_NAME][EMAIL_ADDRESS][DOMAIN_NAME]"
type input "[PERSON_NAME][EMAIL_ADDRESS][DOMAIN_NAME]"
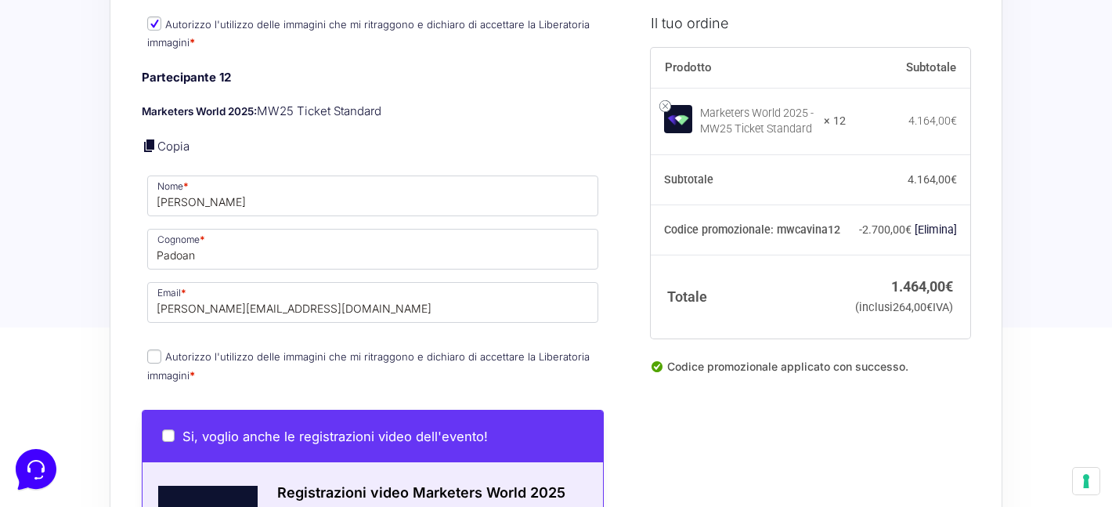
click at [153, 349] on input "Autorizzo l'utilizzo delle immagini che mi ritraggono e dichiaro di accettare l…" at bounding box center [154, 356] width 14 height 14
checkbox input "true"
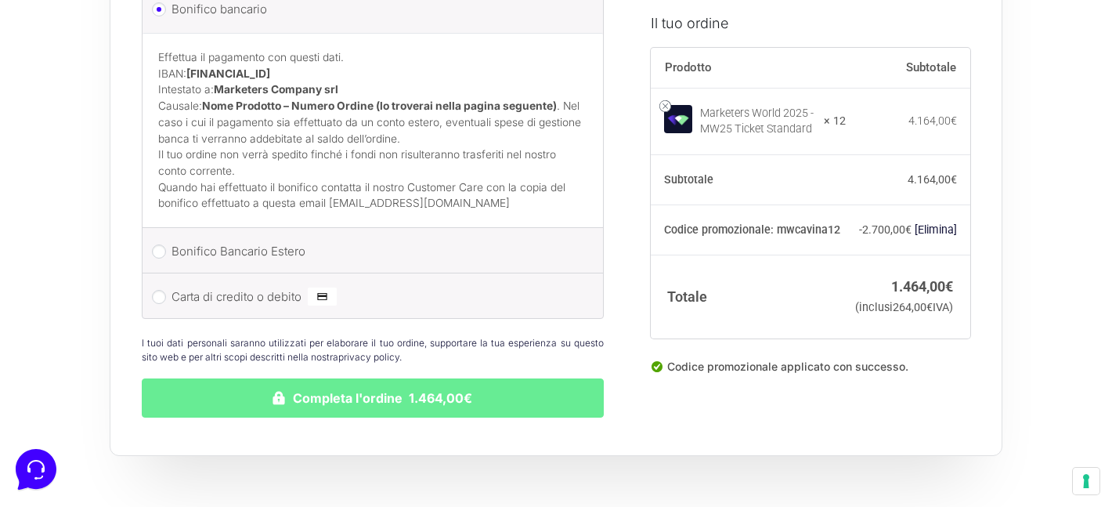
scroll to position [5812, 0]
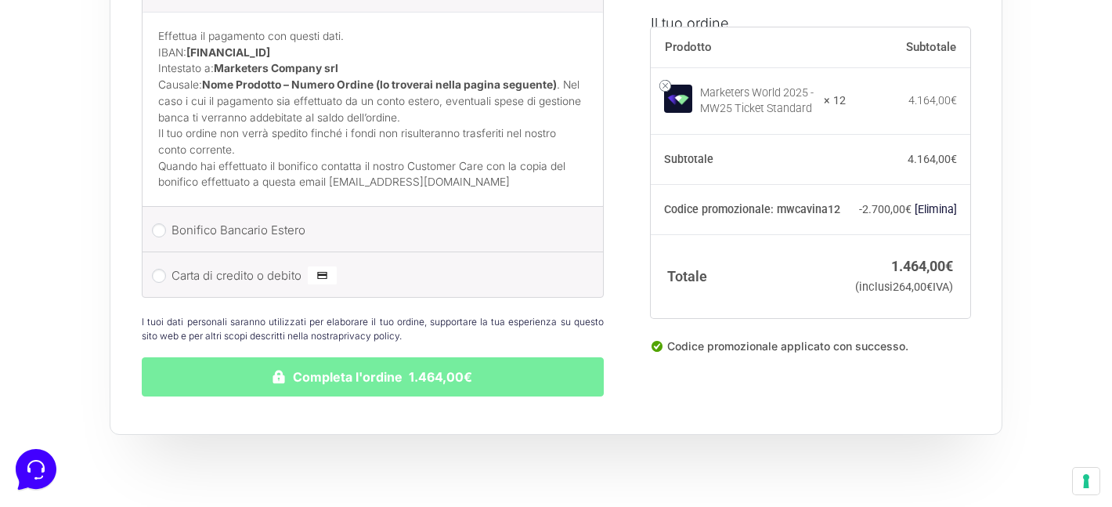
click at [429, 370] on button "Completa l'ordine 1.464,00€" at bounding box center [373, 376] width 462 height 39
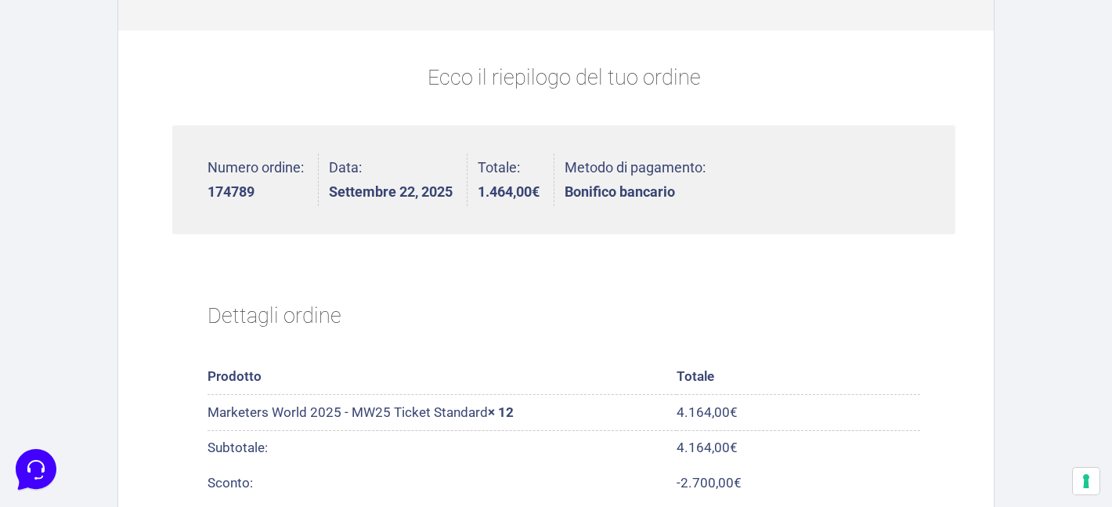
scroll to position [363, 0]
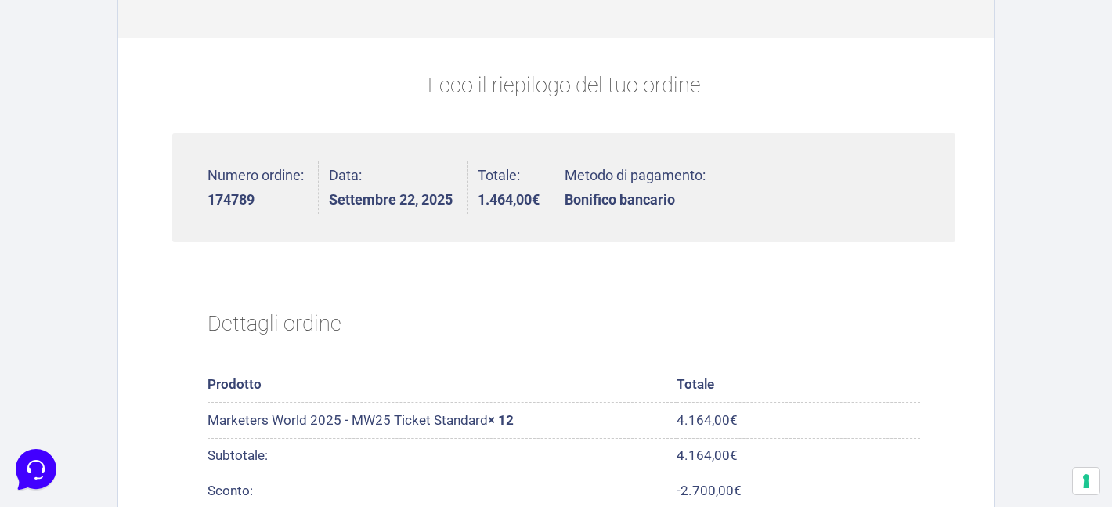
click at [228, 197] on strong "174789" at bounding box center [256, 200] width 96 height 14
copy strong "174789"
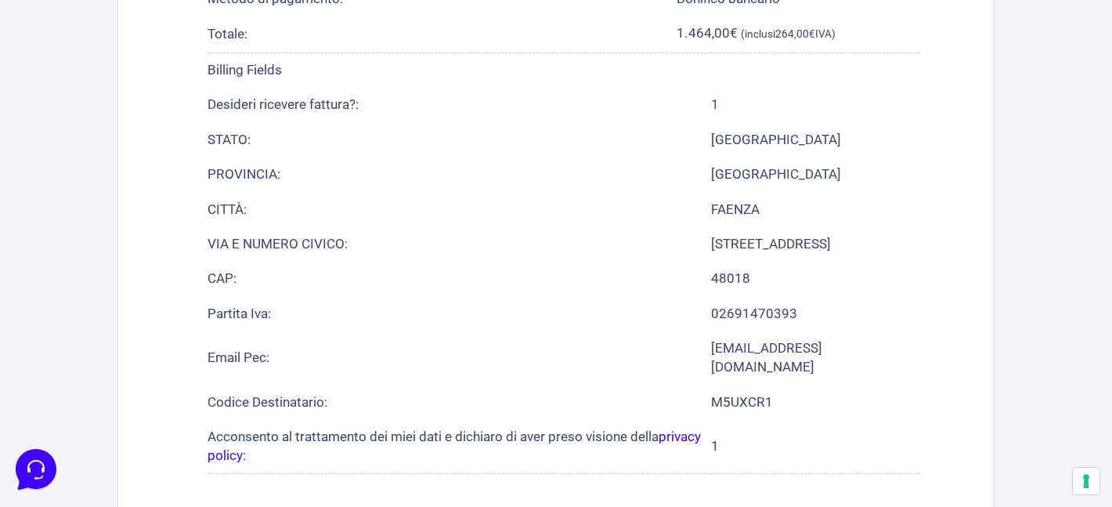
scroll to position [1262, 0]
